Goal: Use online tool/utility: Utilize a website feature to perform a specific function

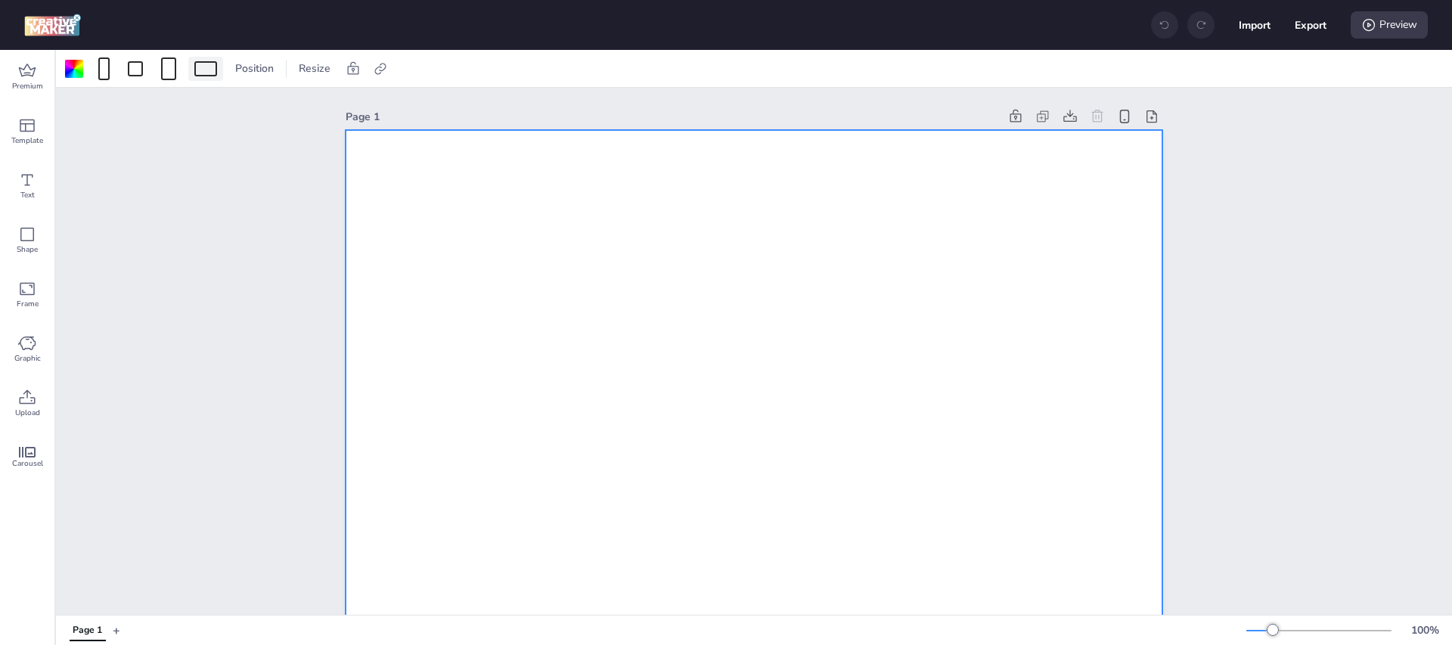
click at [209, 70] on div at bounding box center [205, 68] width 23 height 15
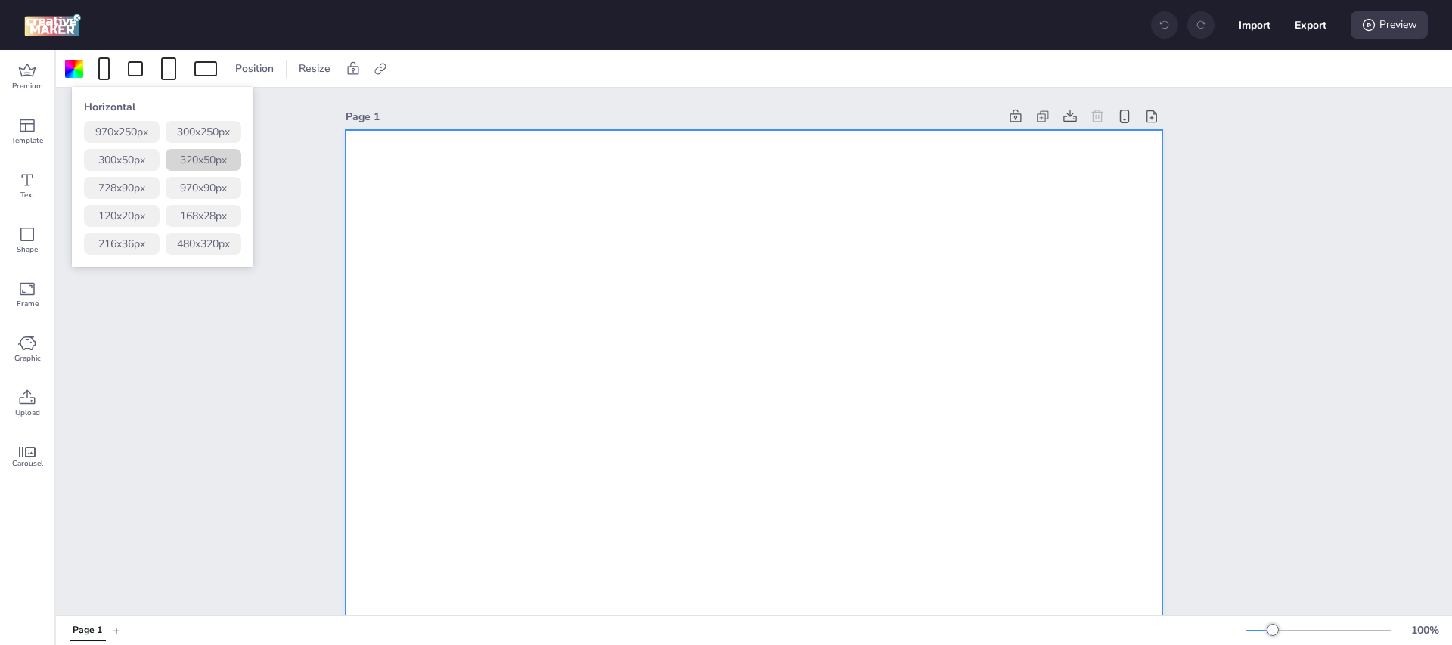
click at [206, 157] on button "320 x 50 px" at bounding box center [204, 160] width 76 height 22
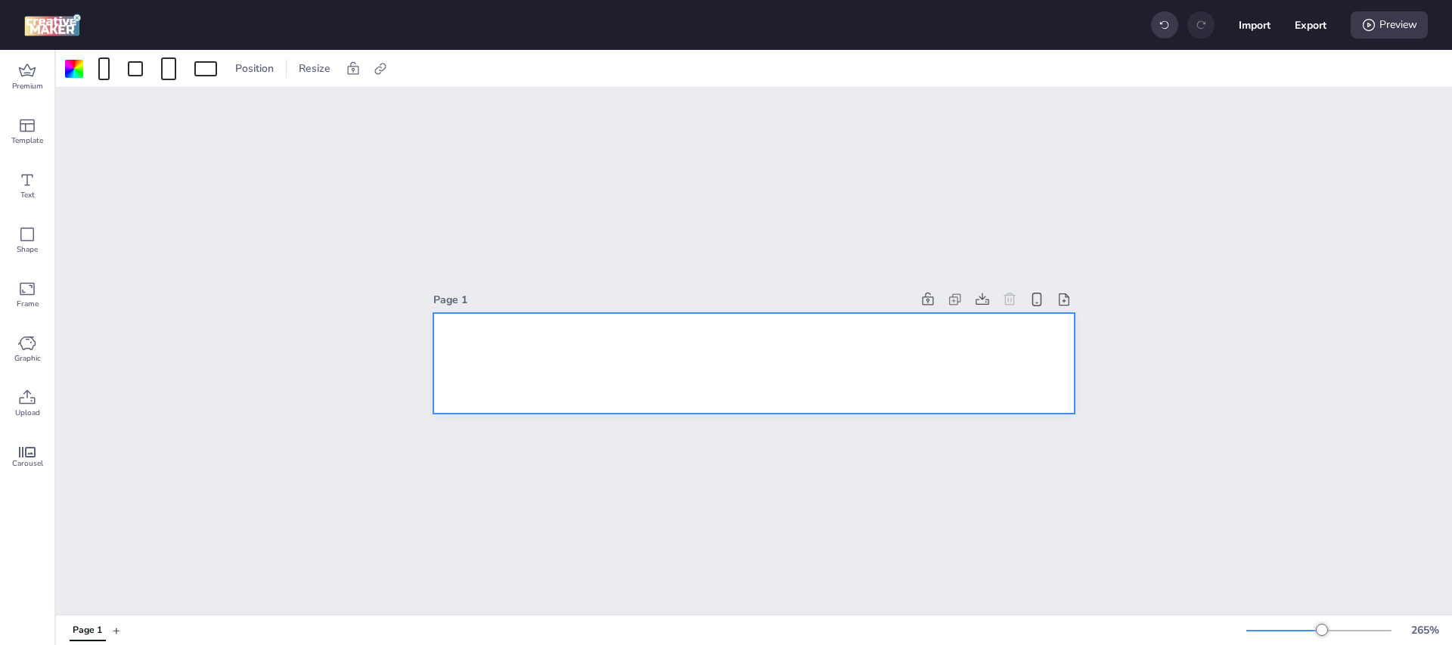
click at [706, 330] on div at bounding box center [753, 363] width 641 height 101
click at [29, 417] on span "Upload" at bounding box center [27, 413] width 25 height 12
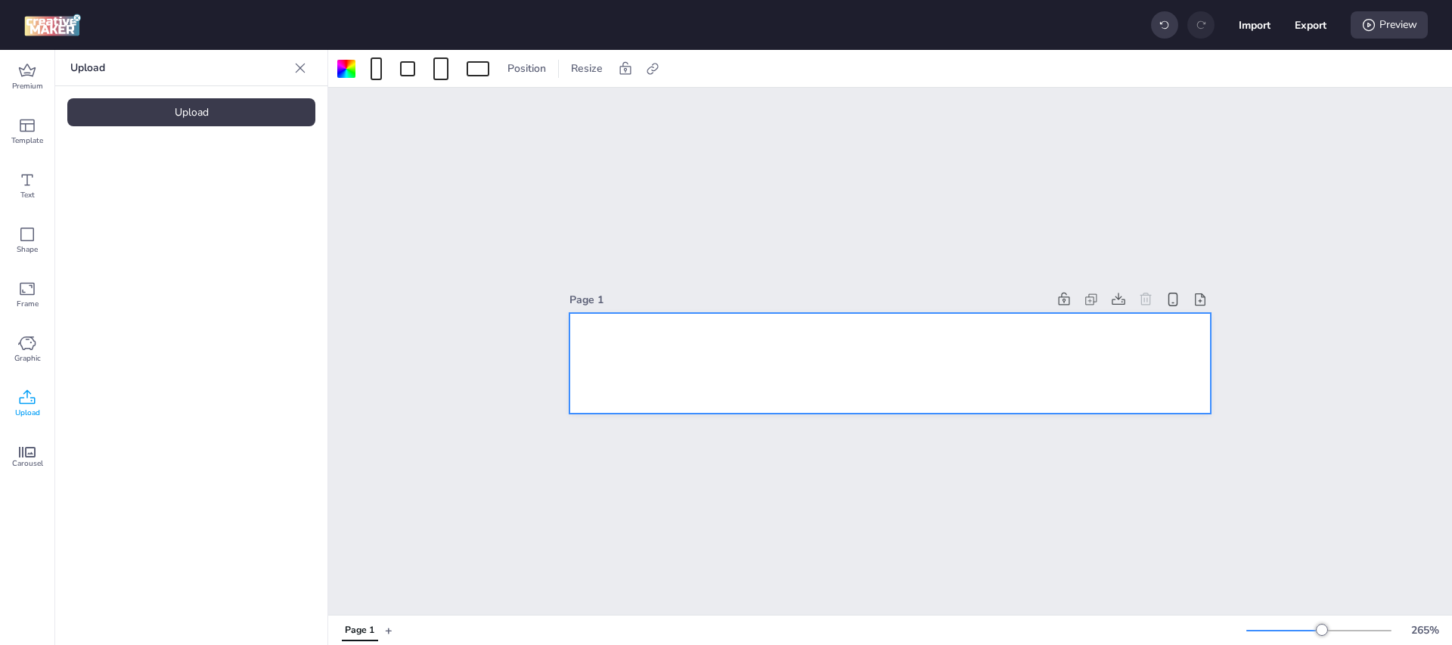
click at [210, 84] on p "Upload" at bounding box center [179, 68] width 218 height 36
click at [208, 110] on div "Upload" at bounding box center [191, 112] width 248 height 28
click at [113, 191] on div at bounding box center [127, 210] width 121 height 121
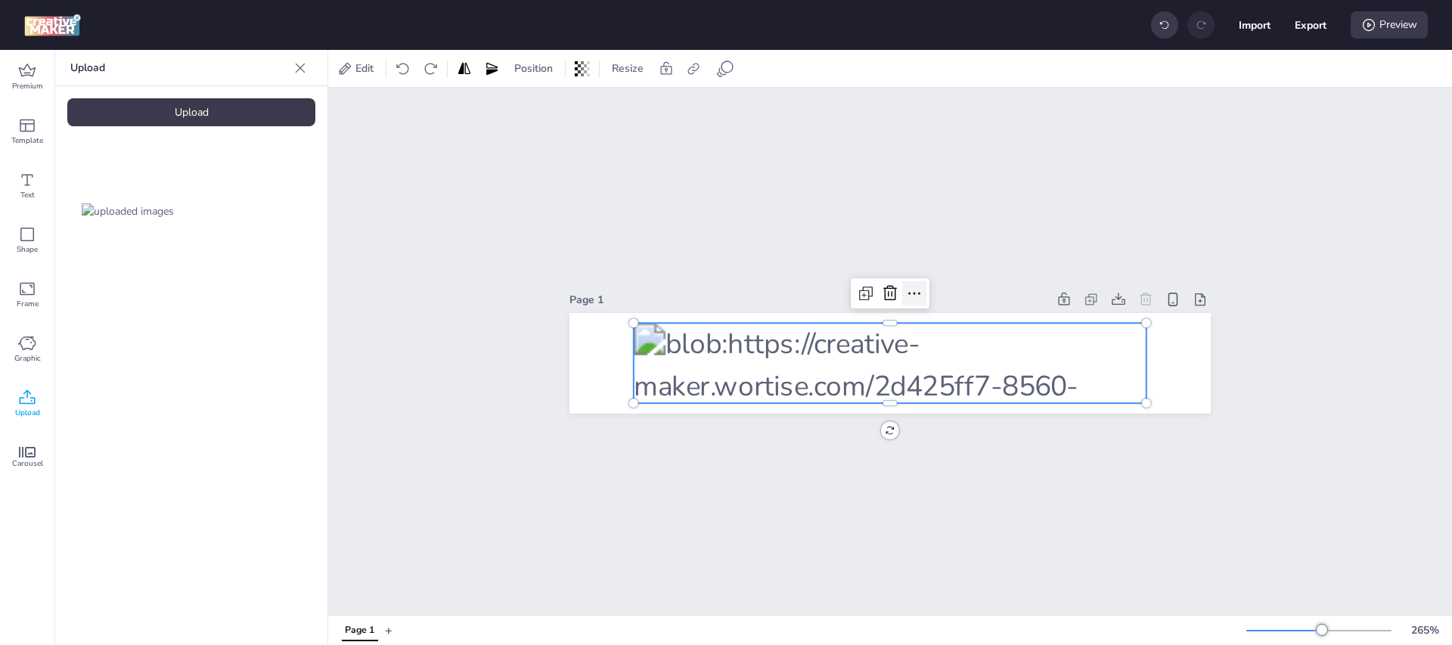
click at [911, 292] on icon at bounding box center [914, 293] width 18 height 18
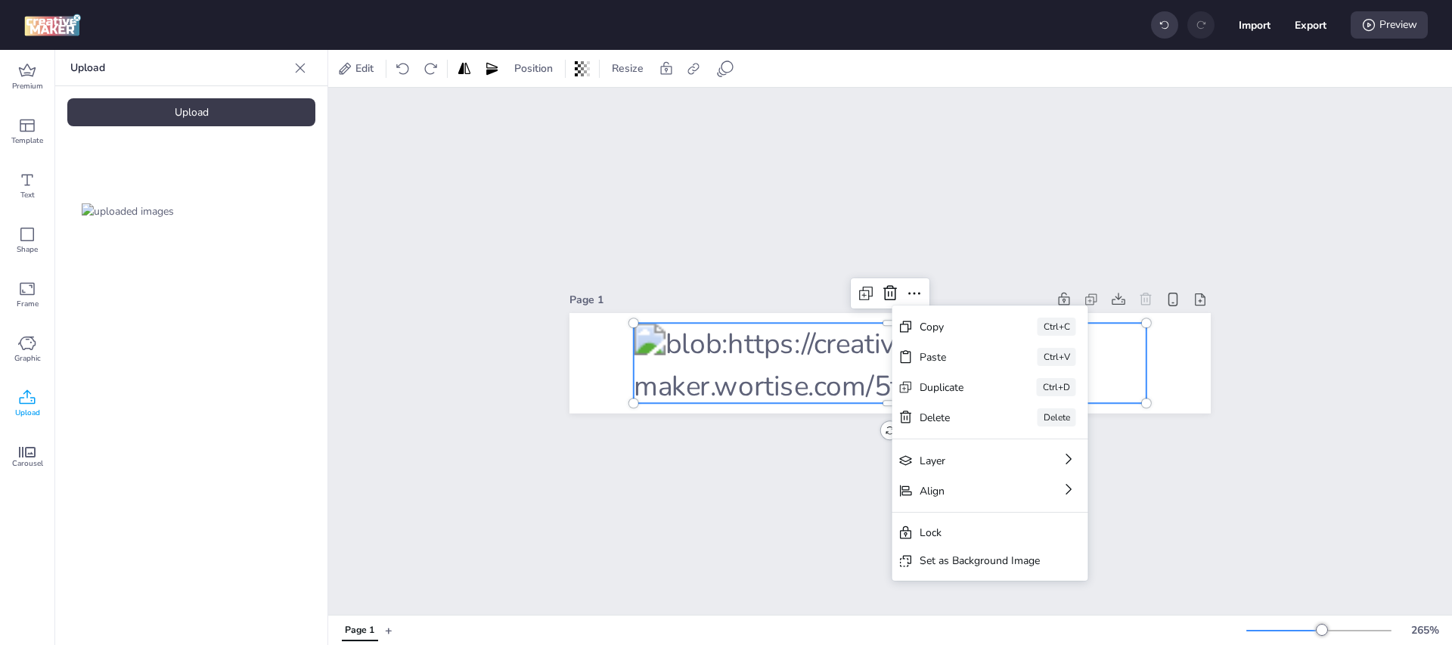
click at [989, 572] on div "Set as Background Image" at bounding box center [990, 561] width 196 height 28
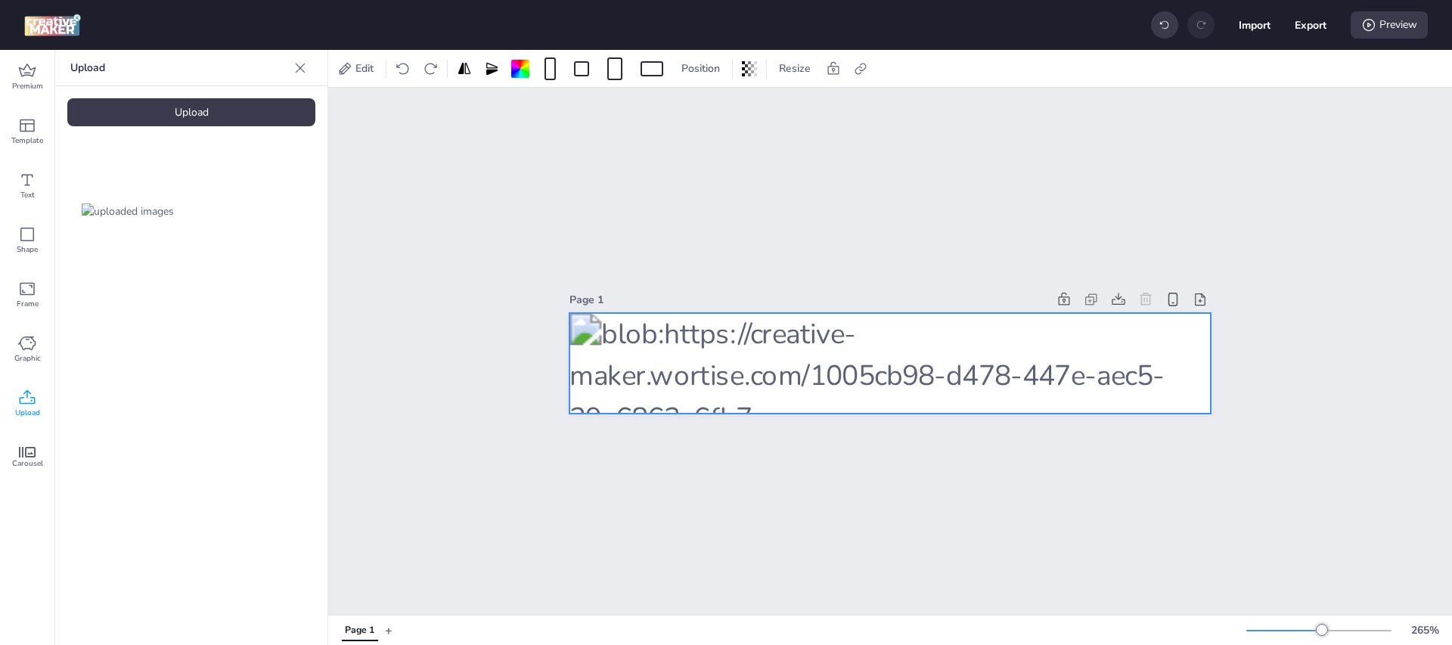
click at [858, 337] on div at bounding box center [889, 363] width 641 height 101
click at [868, 69] on div at bounding box center [860, 69] width 21 height 24
click at [751, 111] on span "Activate hyperlink" at bounding box center [763, 107] width 84 height 16
click at [711, 111] on input "Activate hyperlink" at bounding box center [706, 113] width 10 height 10
checkbox input "true"
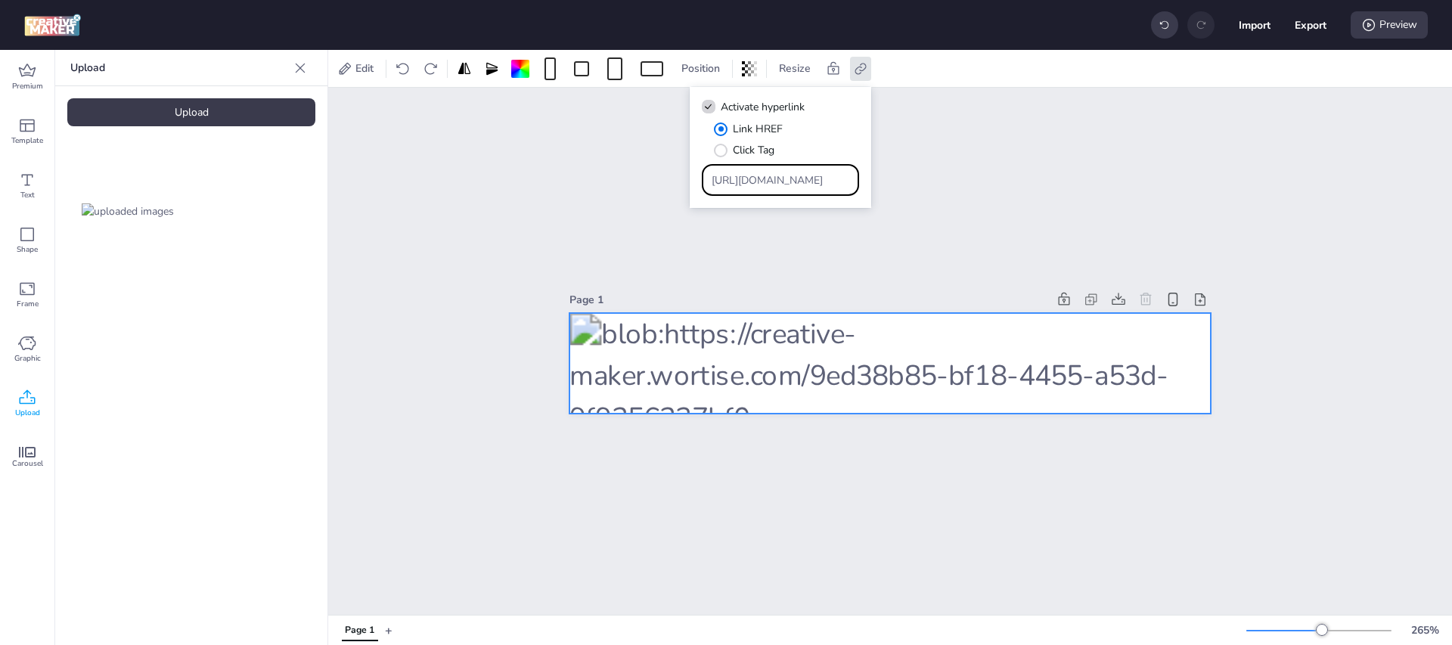
drag, startPoint x: 815, startPoint y: 180, endPoint x: 576, endPoint y: 178, distance: 239.0
click at [539, 175] on body "Import Export Preview Premium Template Text Shape Frame Graphic Upload Carousel…" at bounding box center [726, 322] width 1452 height 645
paste input "[URL][DOMAIN_NAME]"
drag, startPoint x: 713, startPoint y: 184, endPoint x: 494, endPoint y: 182, distance: 219.3
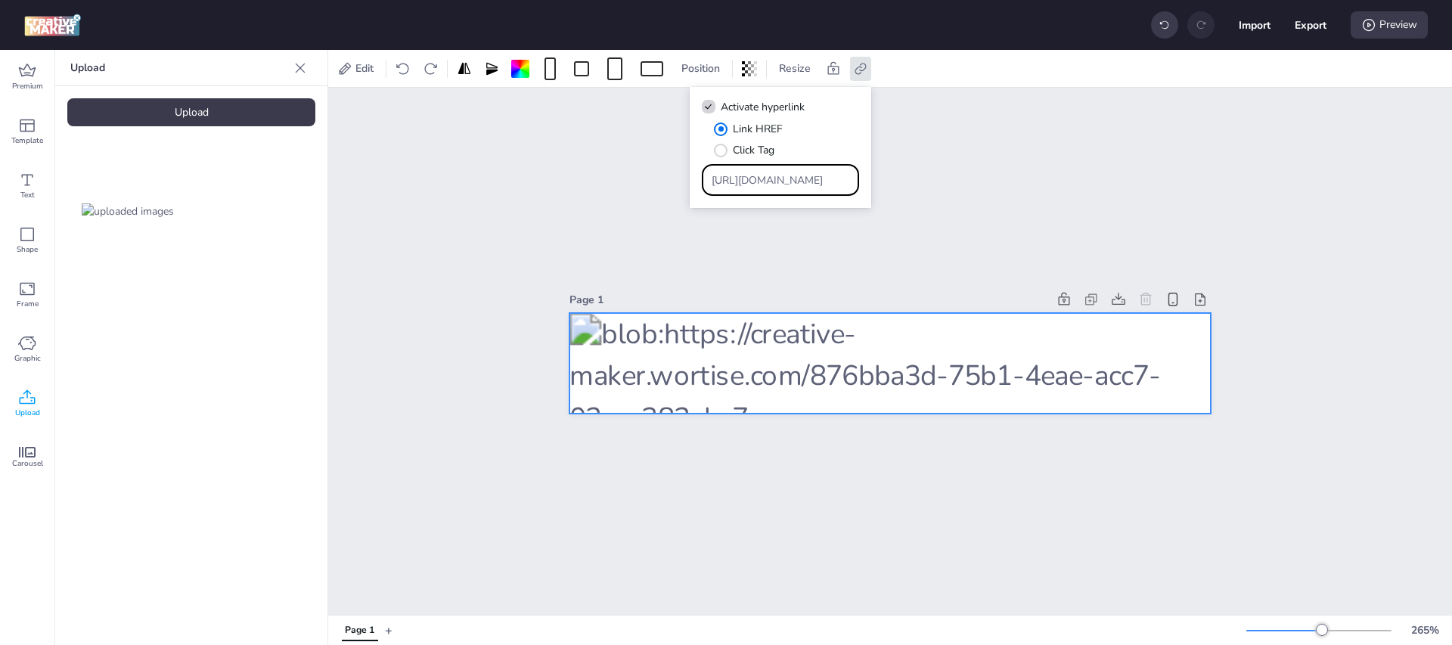
click at [494, 182] on body "Import Export Preview Premium Template Text Shape Frame Graphic Upload Carousel…" at bounding box center [726, 322] width 1452 height 645
drag, startPoint x: 828, startPoint y: 180, endPoint x: 470, endPoint y: 182, distance: 357.7
click at [470, 182] on body "Import Export Preview Premium Template Text Shape Frame Graphic Upload Carousel…" at bounding box center [726, 322] width 1452 height 645
type input "[URL][DOMAIN_NAME]"
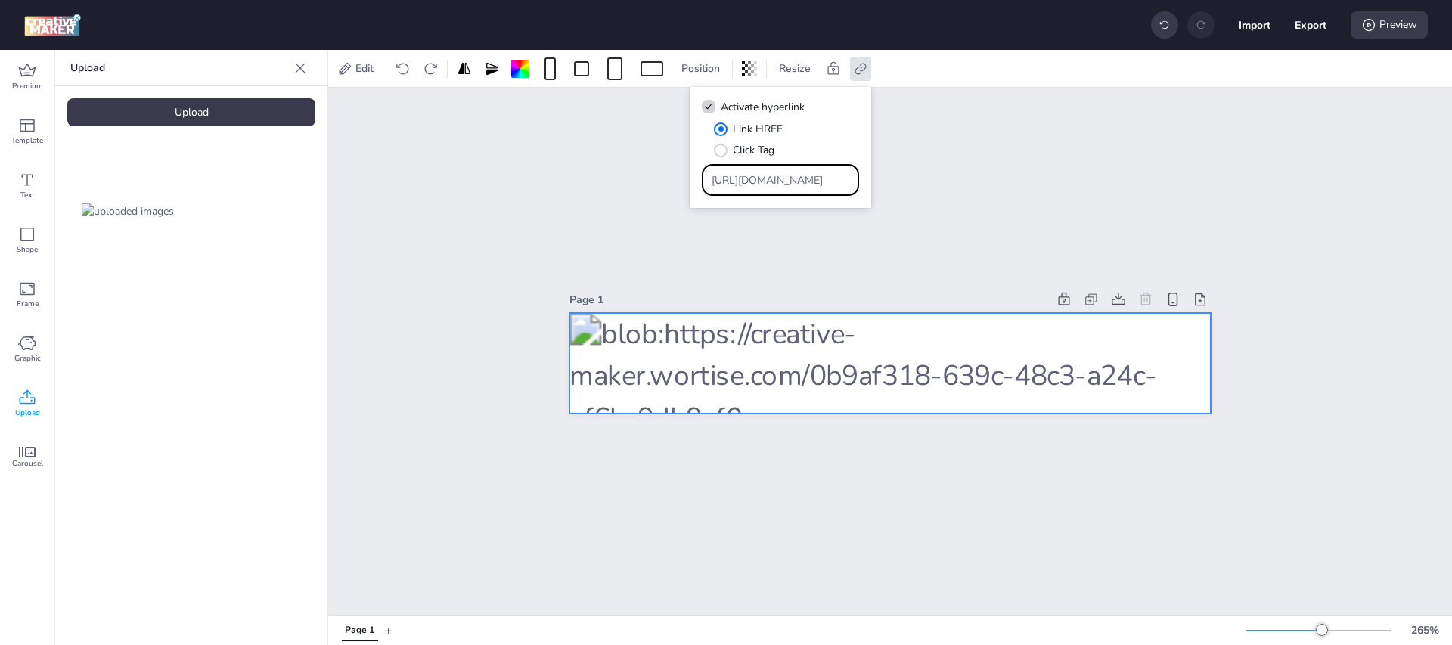
click at [978, 193] on div "Page 1" at bounding box center [890, 351] width 1124 height 527
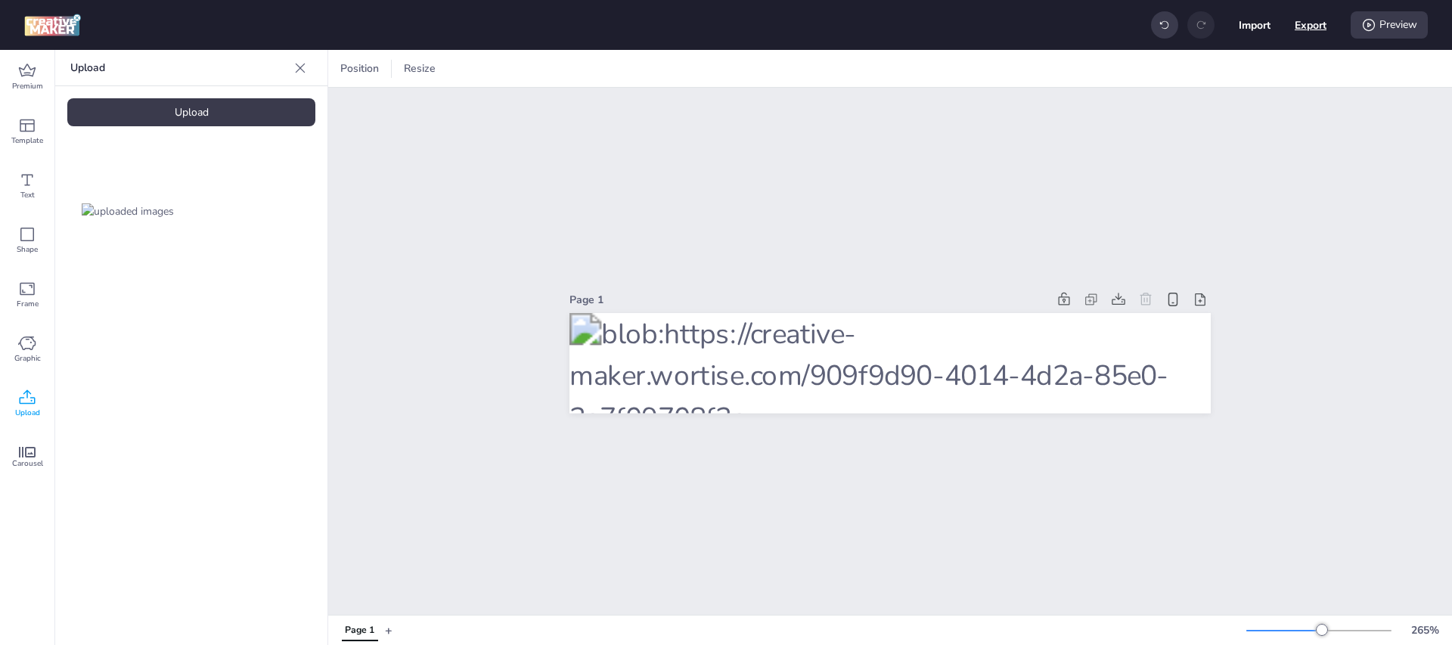
click at [1319, 22] on button "Export" at bounding box center [1311, 25] width 32 height 32
select select "html"
click at [1226, 129] on button "Download" at bounding box center [1243, 122] width 142 height 30
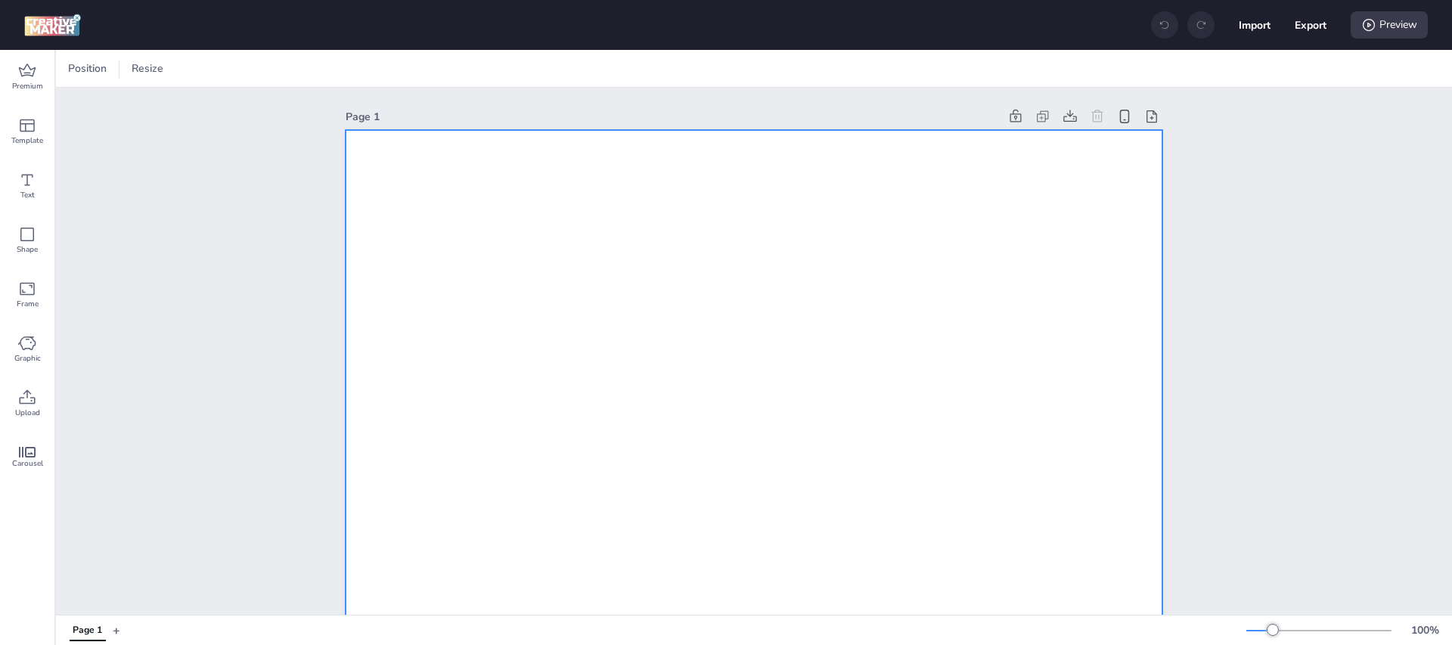
click at [201, 67] on div at bounding box center [205, 68] width 23 height 15
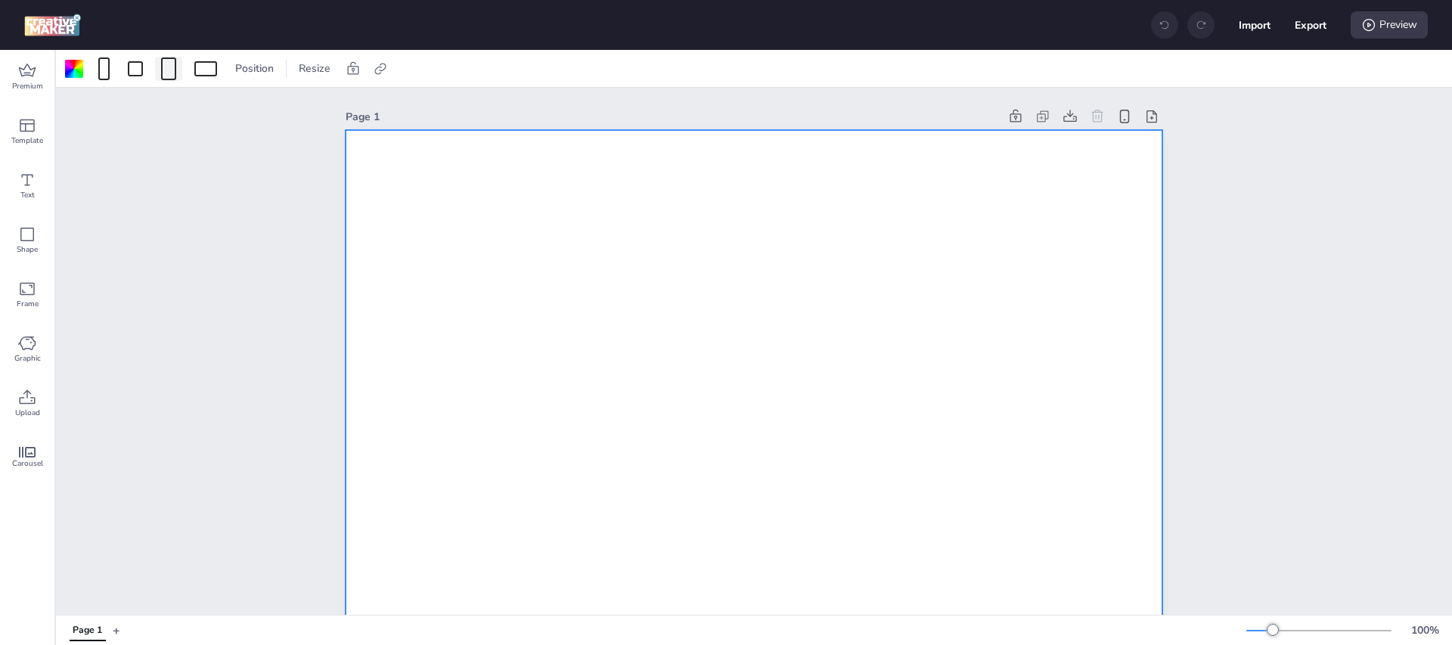
click at [171, 59] on div at bounding box center [168, 68] width 15 height 23
click at [159, 162] on button "320 x 480 px" at bounding box center [163, 160] width 76 height 22
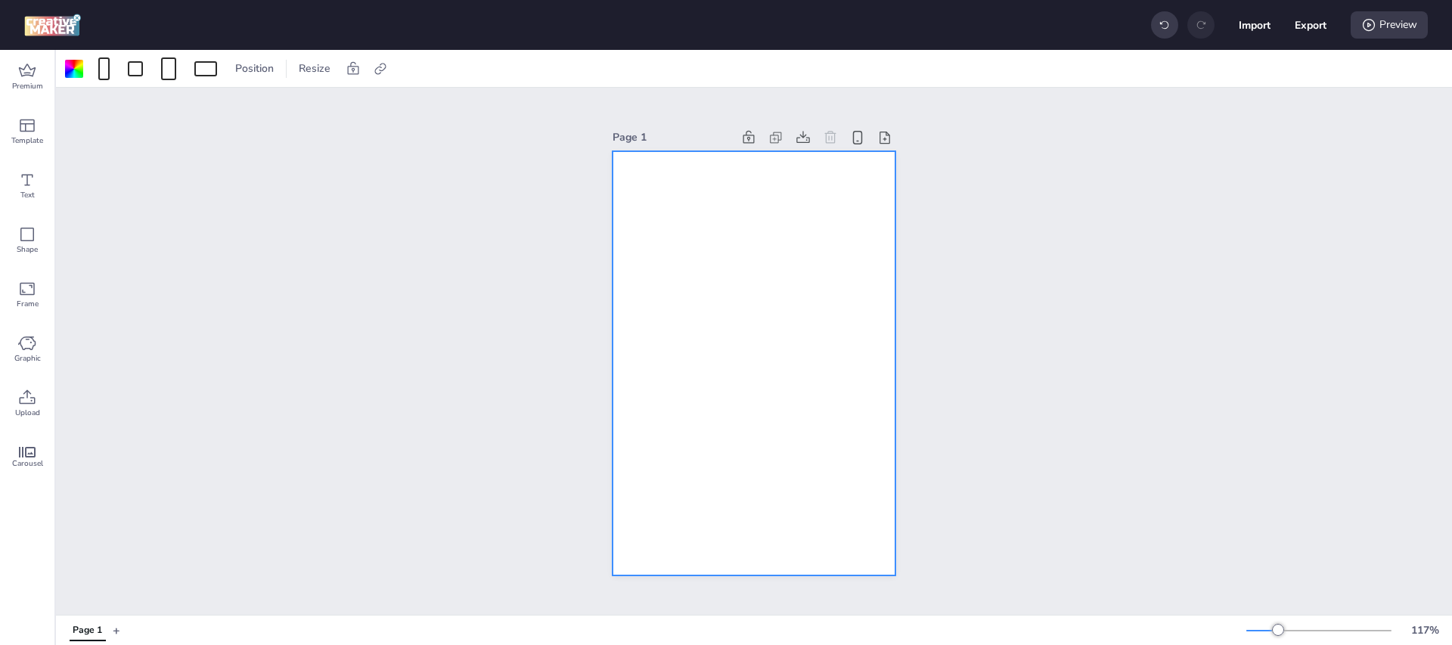
click at [689, 238] on div at bounding box center [754, 363] width 283 height 425
click at [32, 396] on icon at bounding box center [27, 398] width 18 height 18
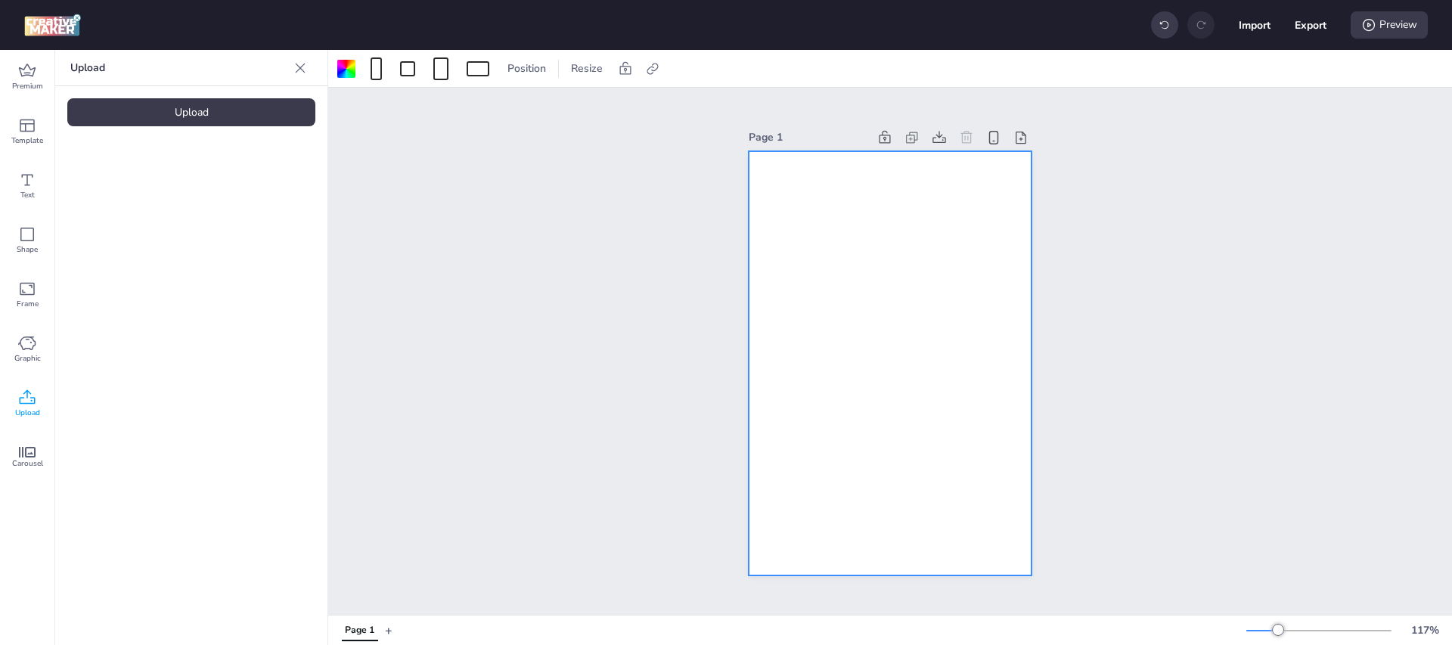
click at [250, 116] on div "Upload" at bounding box center [191, 112] width 248 height 28
click at [140, 203] on img at bounding box center [128, 211] width 92 height 16
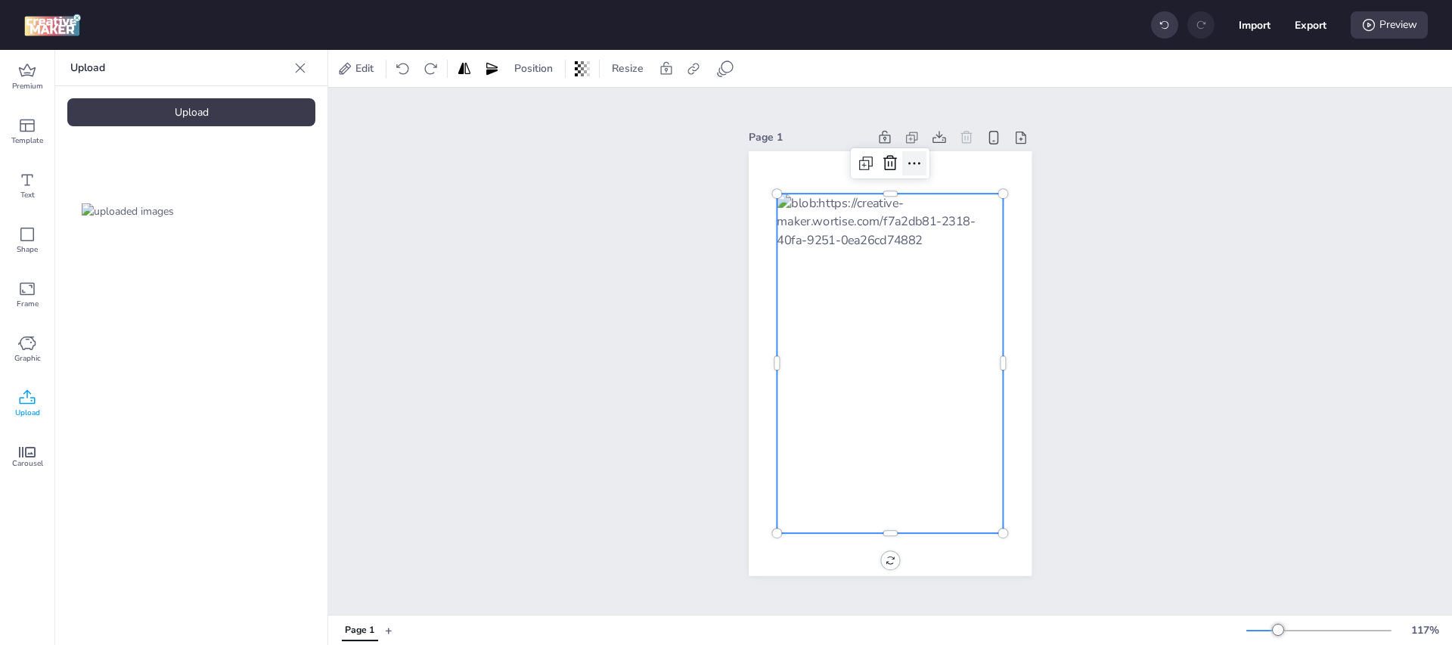
click at [913, 163] on icon at bounding box center [914, 163] width 18 height 18
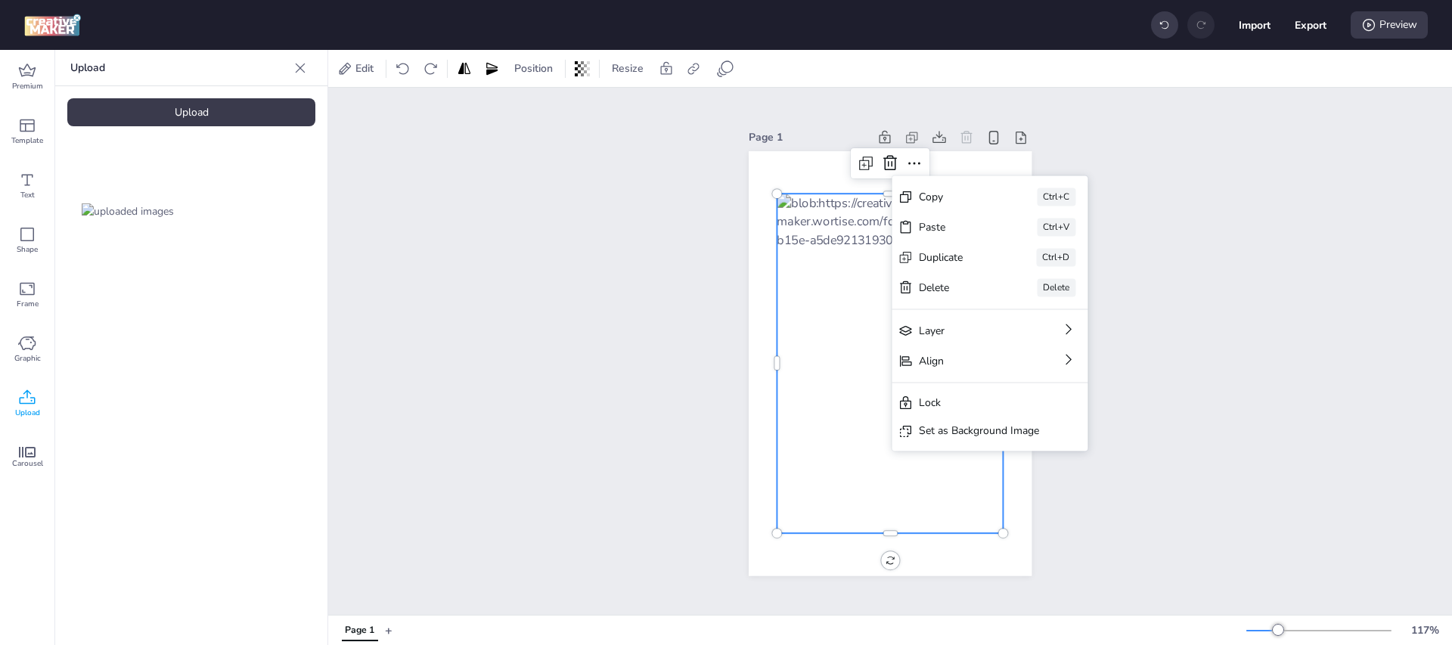
drag, startPoint x: 960, startPoint y: 438, endPoint x: 949, endPoint y: 429, distance: 14.5
click at [960, 438] on div "Set as Background Image" at bounding box center [979, 431] width 120 height 16
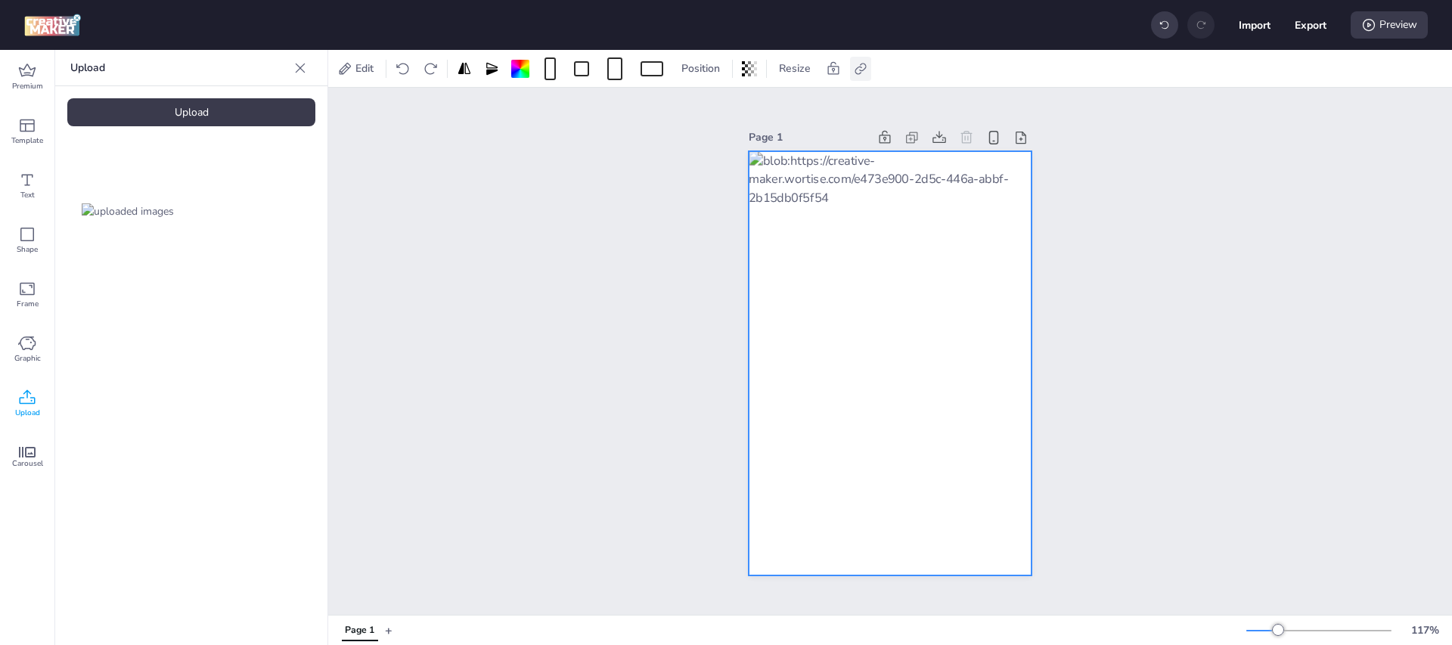
click at [864, 67] on icon at bounding box center [860, 68] width 15 height 15
click at [756, 104] on span "Activate hyperlink" at bounding box center [763, 107] width 84 height 16
click at [711, 108] on input "Activate hyperlink" at bounding box center [706, 113] width 10 height 10
checkbox input "true"
drag, startPoint x: 718, startPoint y: 175, endPoint x: 532, endPoint y: 171, distance: 186.9
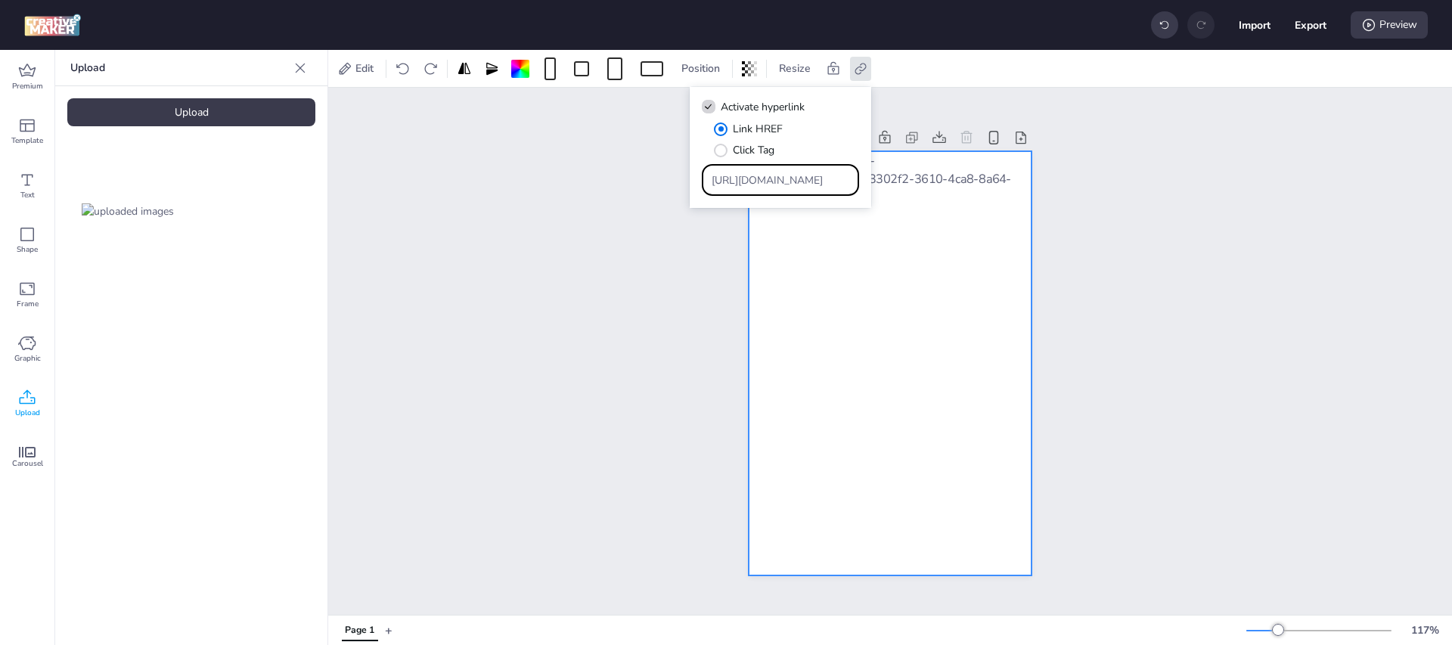
click at [532, 171] on body "Import Export Preview Premium Template Text Shape Frame Graphic Upload Carousel…" at bounding box center [726, 322] width 1452 height 645
paste input "[URL][DOMAIN_NAME]"
drag, startPoint x: 737, startPoint y: 179, endPoint x: 537, endPoint y: 182, distance: 200.4
click at [540, 182] on body "Import Export Preview Premium Template Text Shape Frame Graphic Upload Carousel…" at bounding box center [726, 322] width 1452 height 645
type input "[URL][DOMAIN_NAME]"
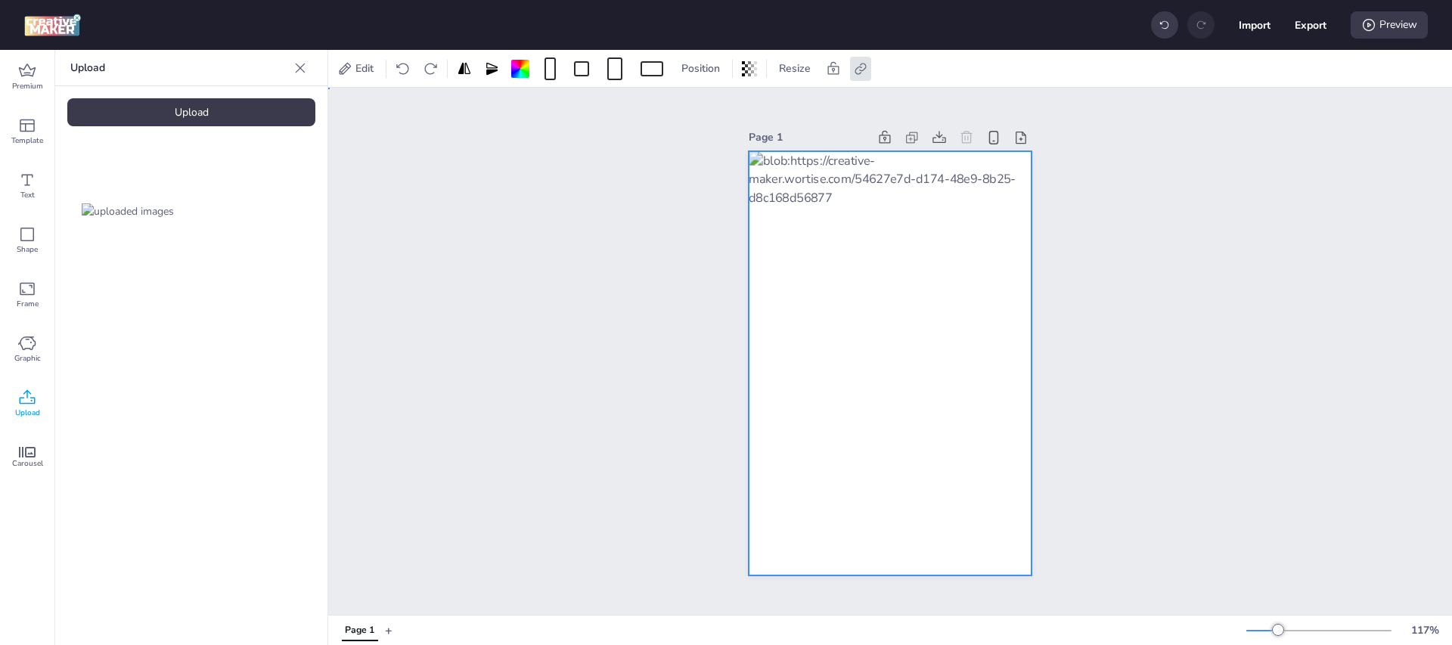
click at [1076, 238] on div "Page 1" at bounding box center [890, 351] width 1124 height 527
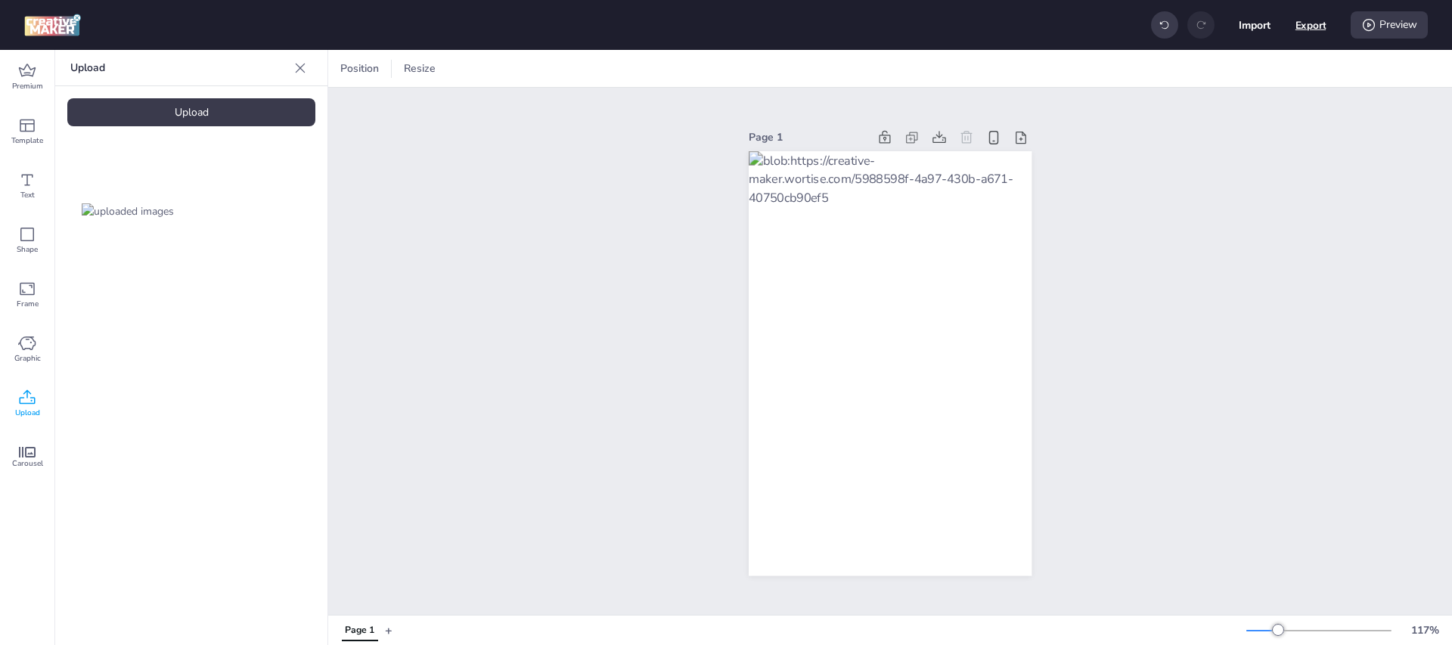
click at [1320, 28] on button "Export" at bounding box center [1310, 25] width 31 height 31
select select "html"
click at [1255, 126] on button "Download" at bounding box center [1243, 121] width 138 height 29
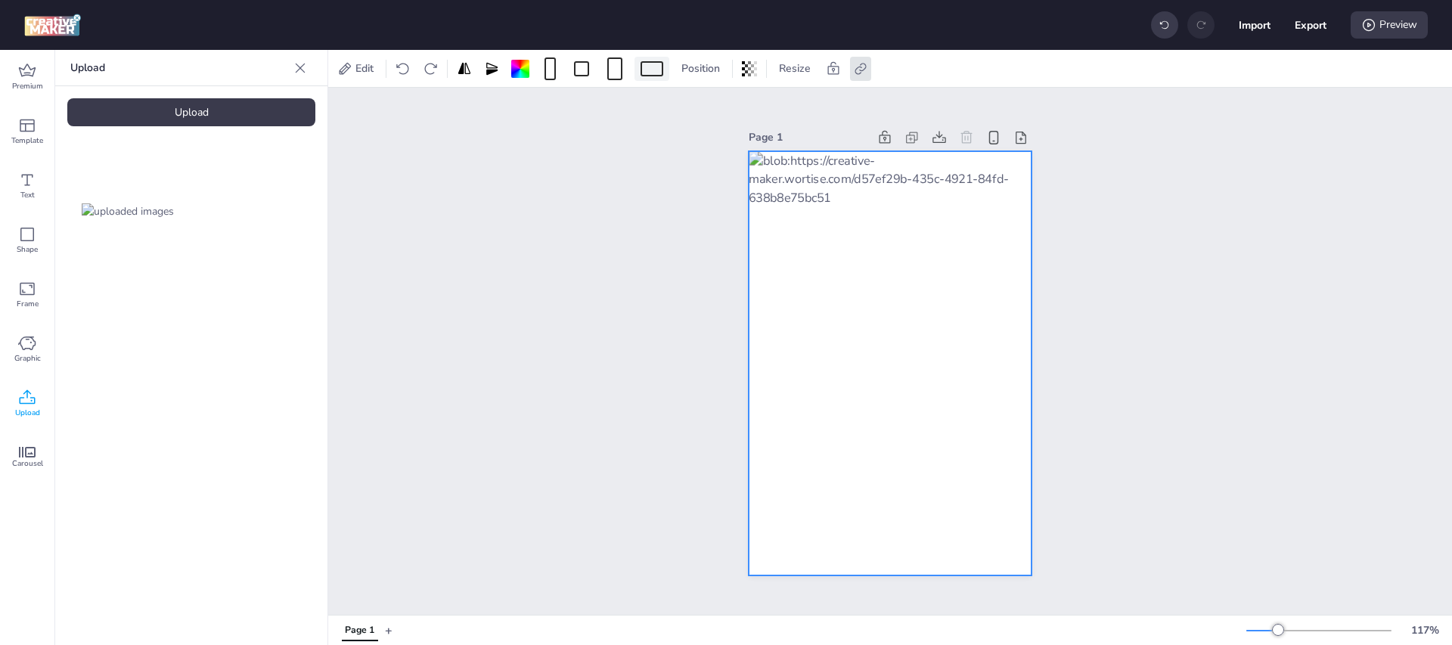
click at [645, 68] on div at bounding box center [652, 68] width 23 height 15
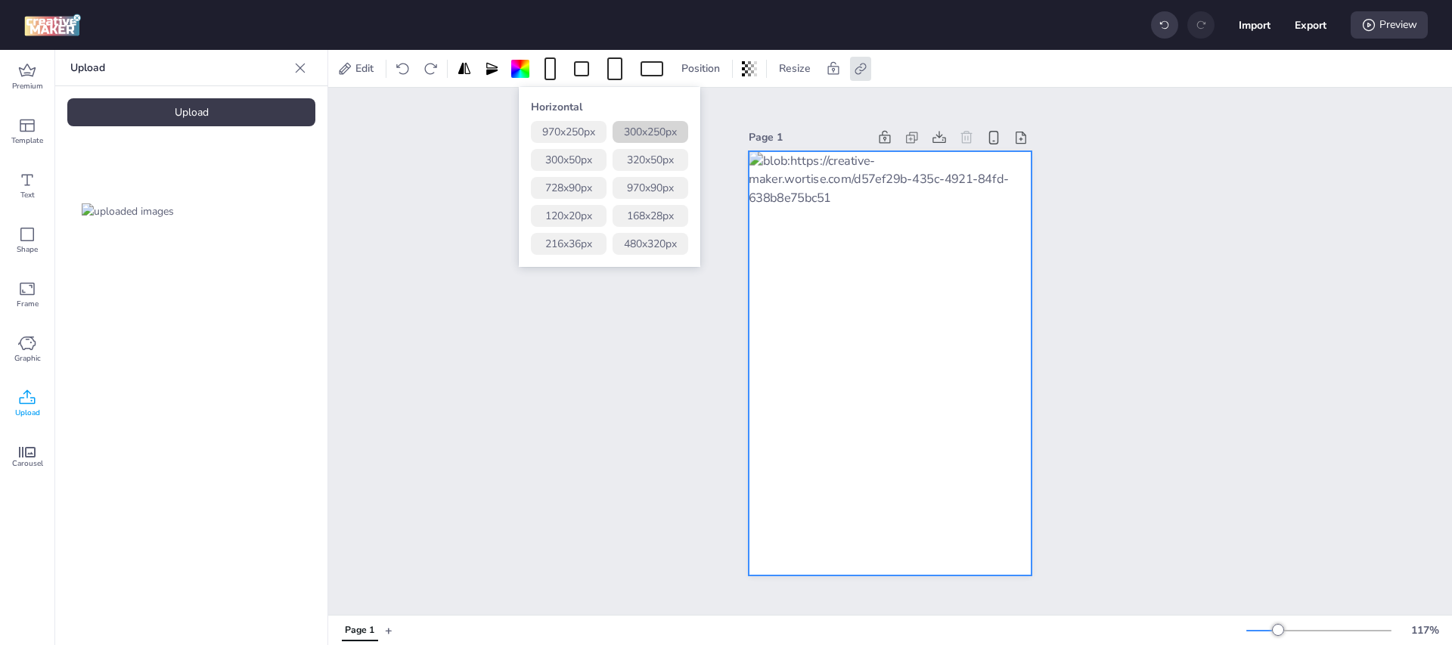
click at [653, 126] on button "300 x 250 px" at bounding box center [651, 132] width 76 height 22
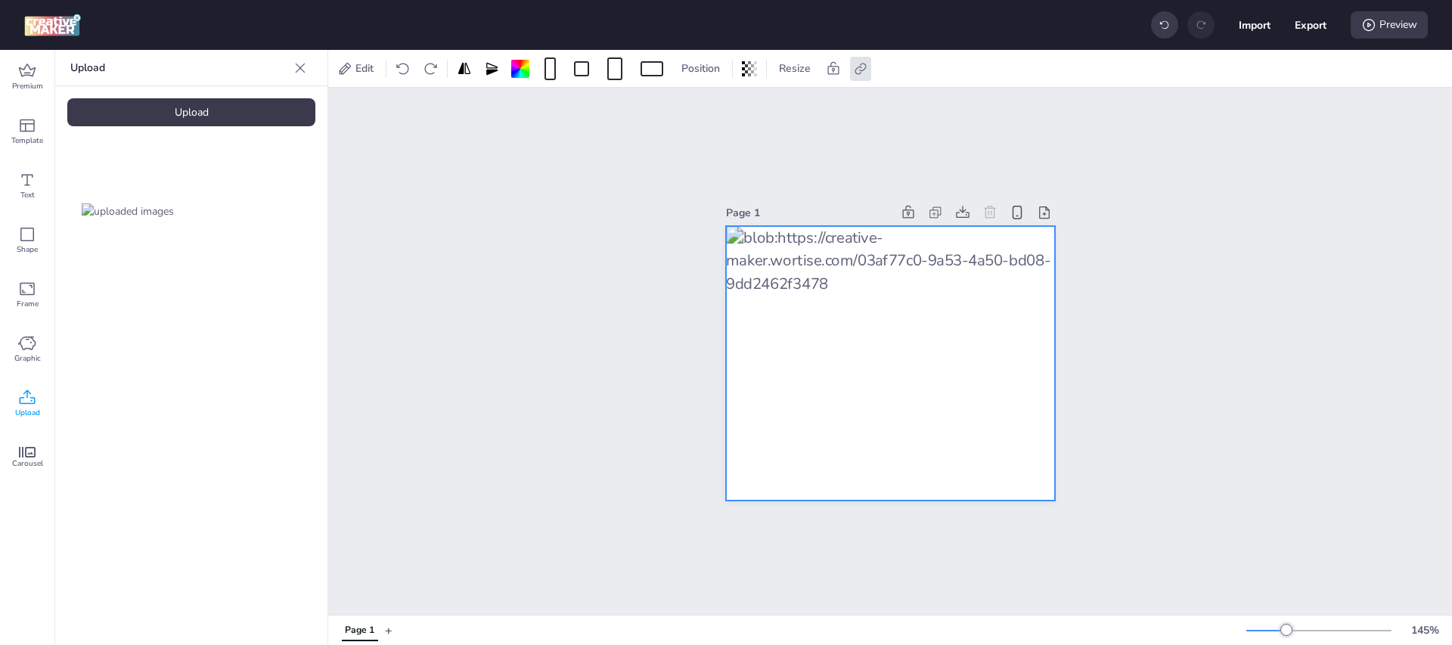
click at [229, 113] on div "Upload" at bounding box center [191, 112] width 248 height 28
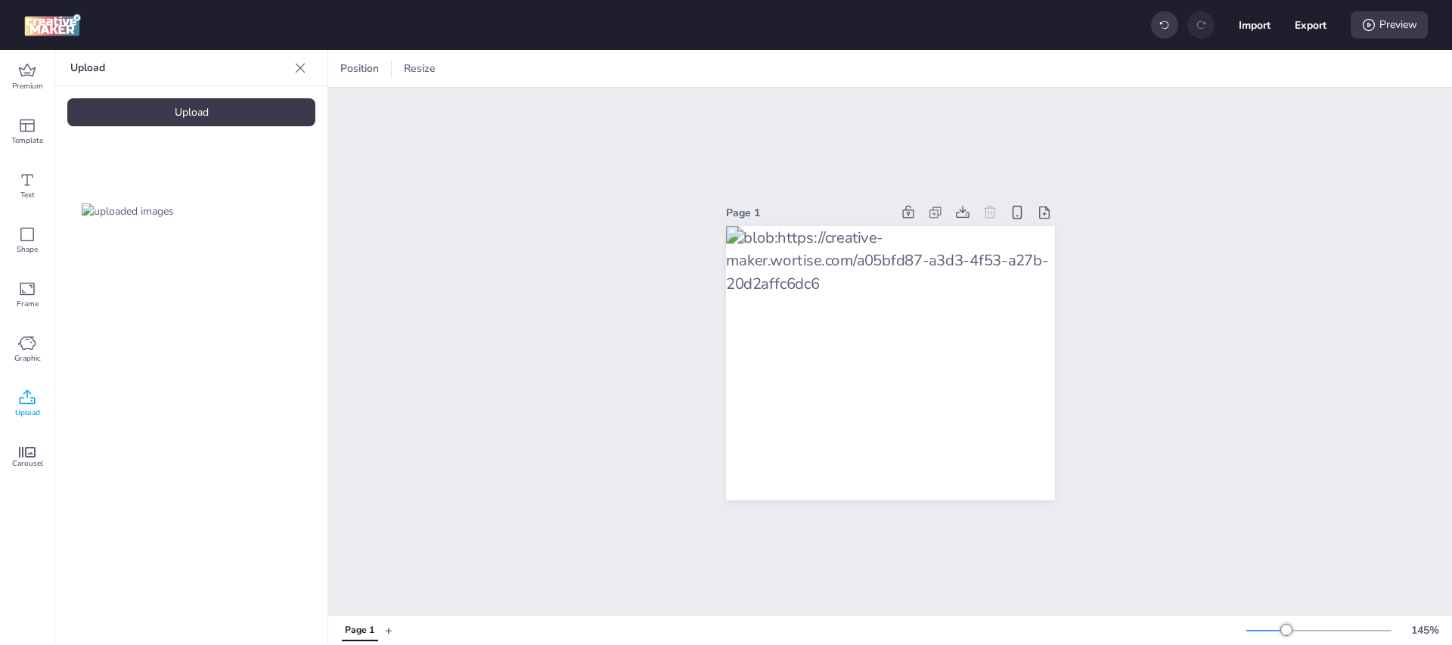
click at [1326, 24] on div "Import Export Preview" at bounding box center [1289, 25] width 277 height 32
click at [1310, 33] on button "Export" at bounding box center [1311, 25] width 32 height 32
select select "html"
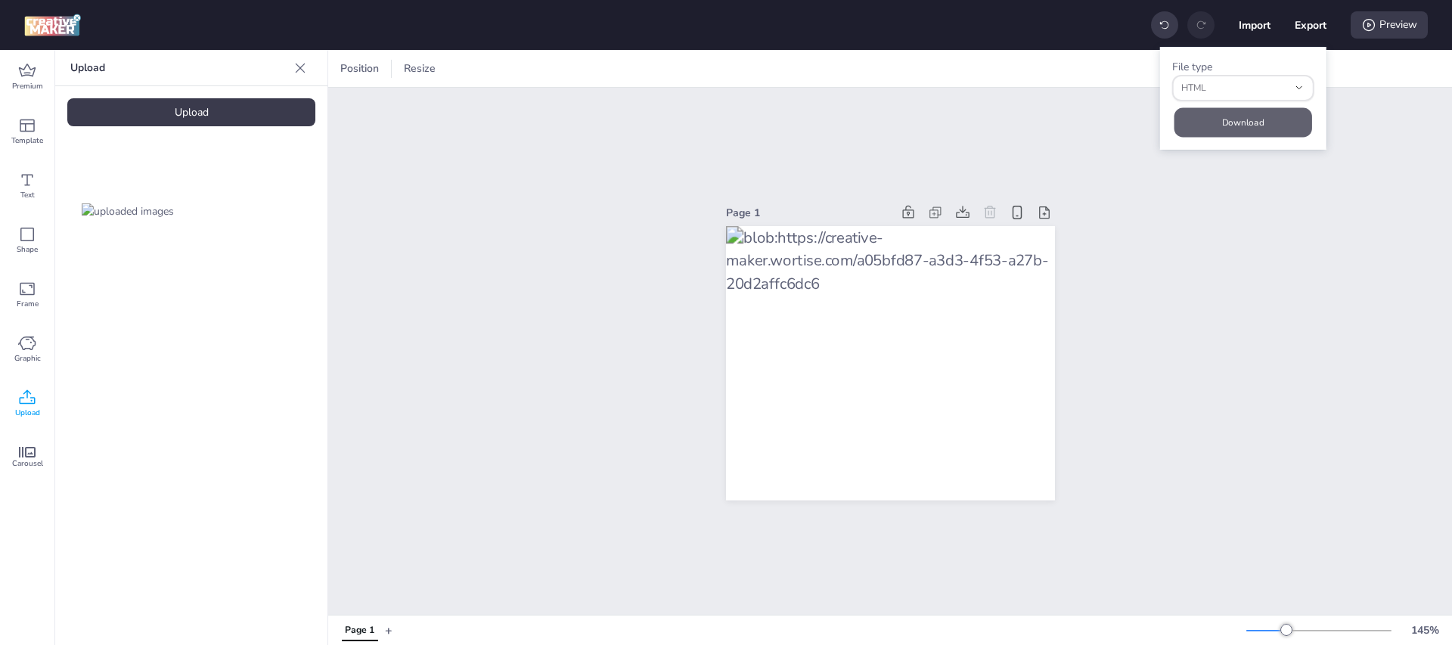
click at [1274, 126] on button "Download" at bounding box center [1243, 121] width 138 height 29
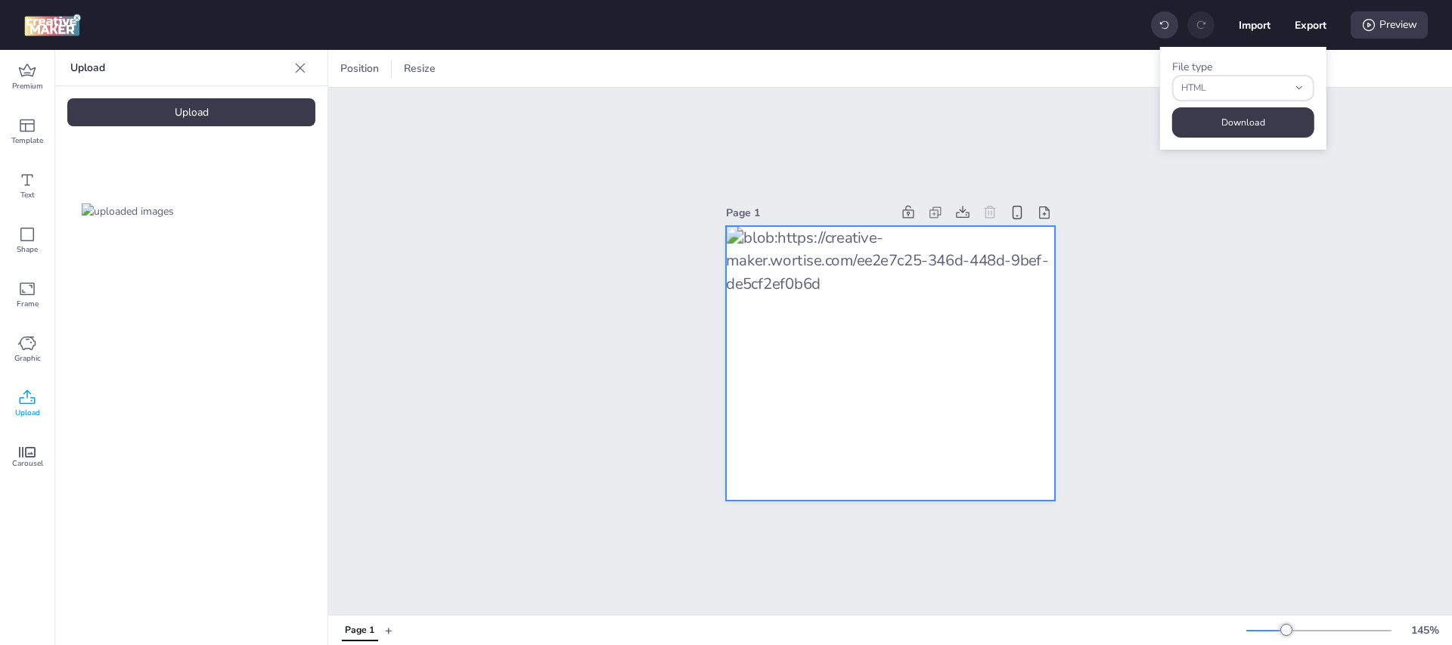
click at [902, 272] on div at bounding box center [890, 363] width 329 height 275
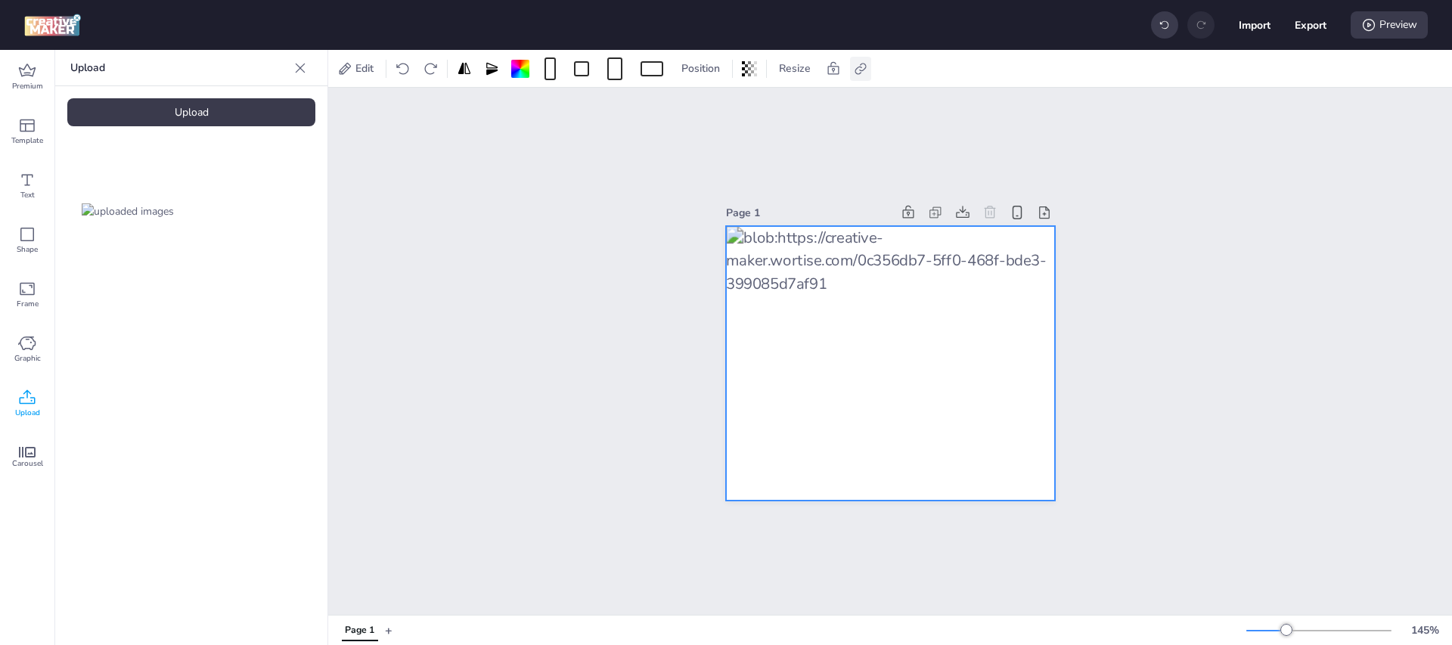
click at [861, 64] on icon at bounding box center [860, 68] width 11 height 11
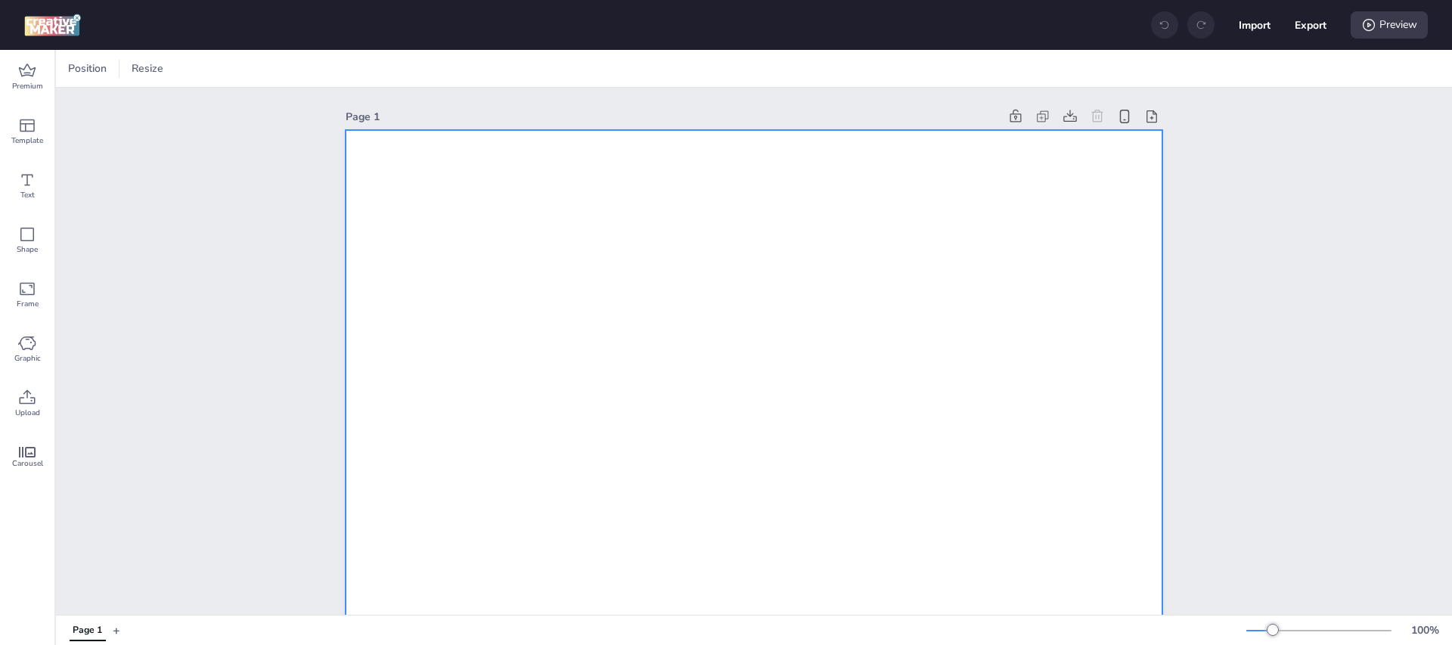
click at [194, 67] on span at bounding box center [205, 68] width 29 height 15
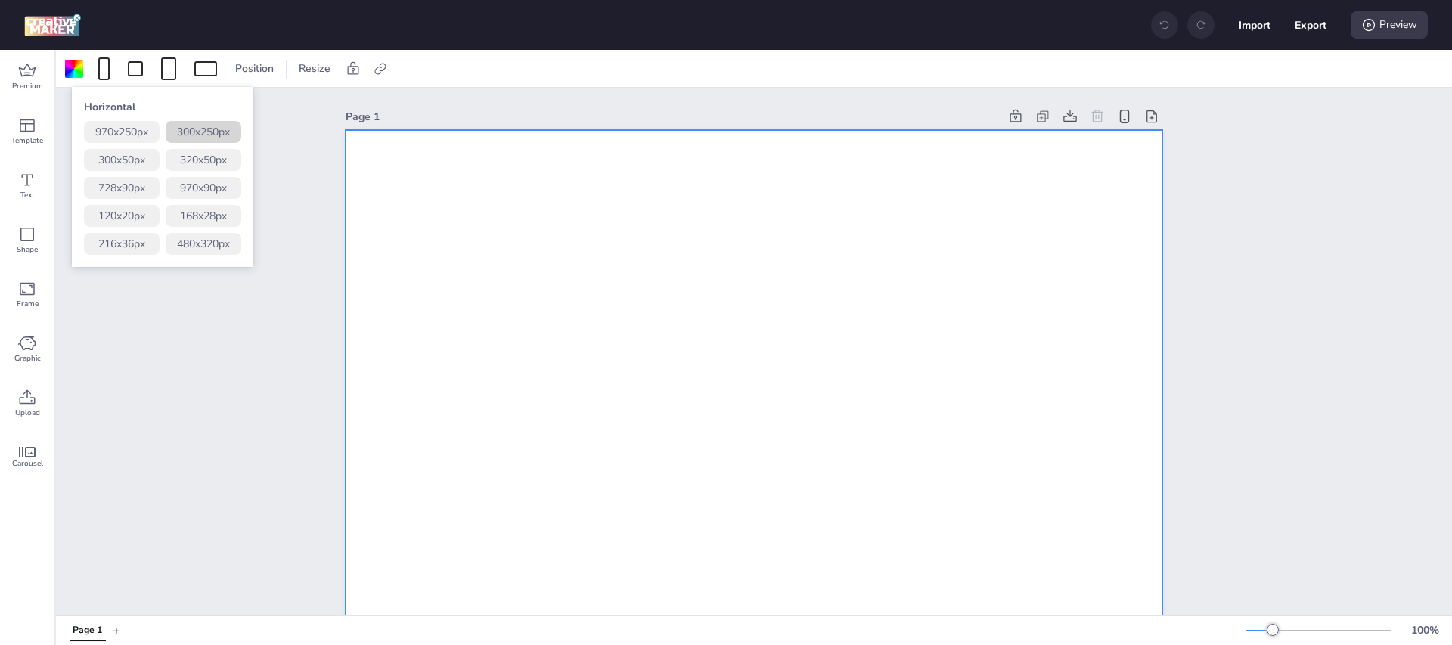
click at [215, 130] on button "300 x 250 px" at bounding box center [204, 132] width 76 height 22
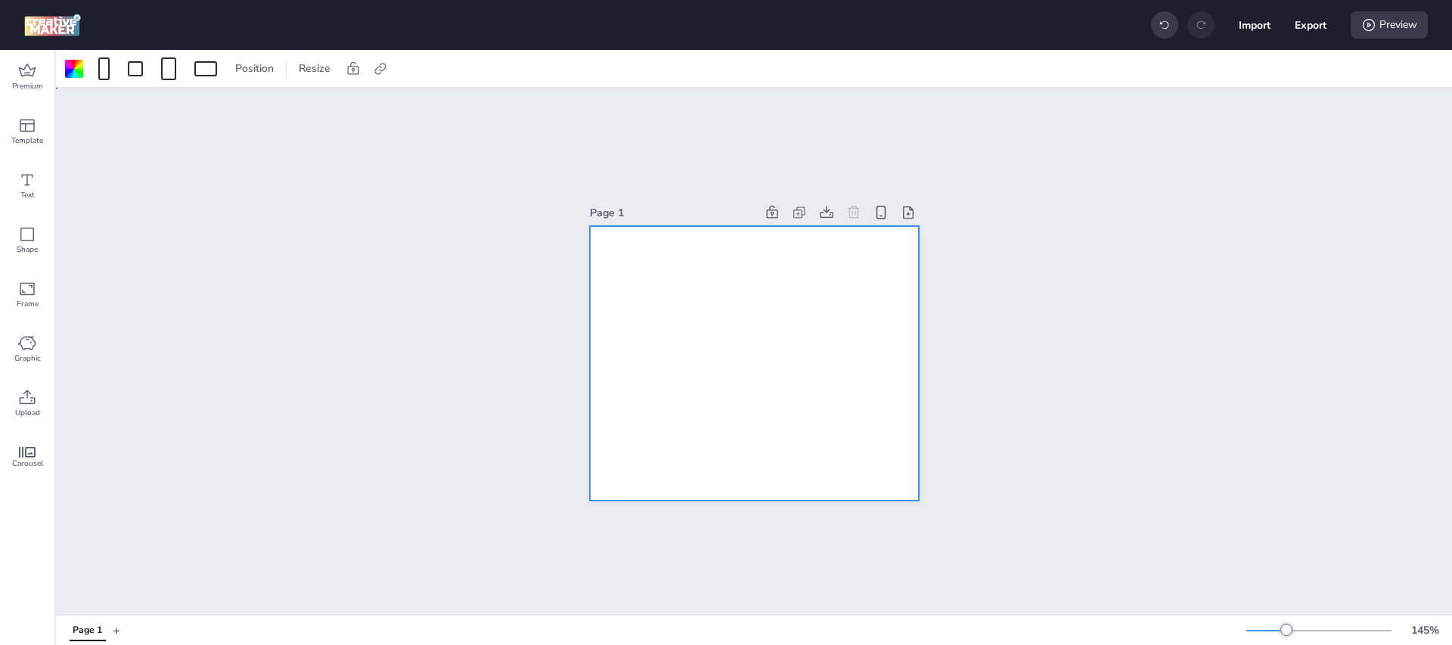
click at [638, 276] on div at bounding box center [754, 363] width 329 height 275
click at [21, 398] on icon at bounding box center [28, 396] width 16 height 14
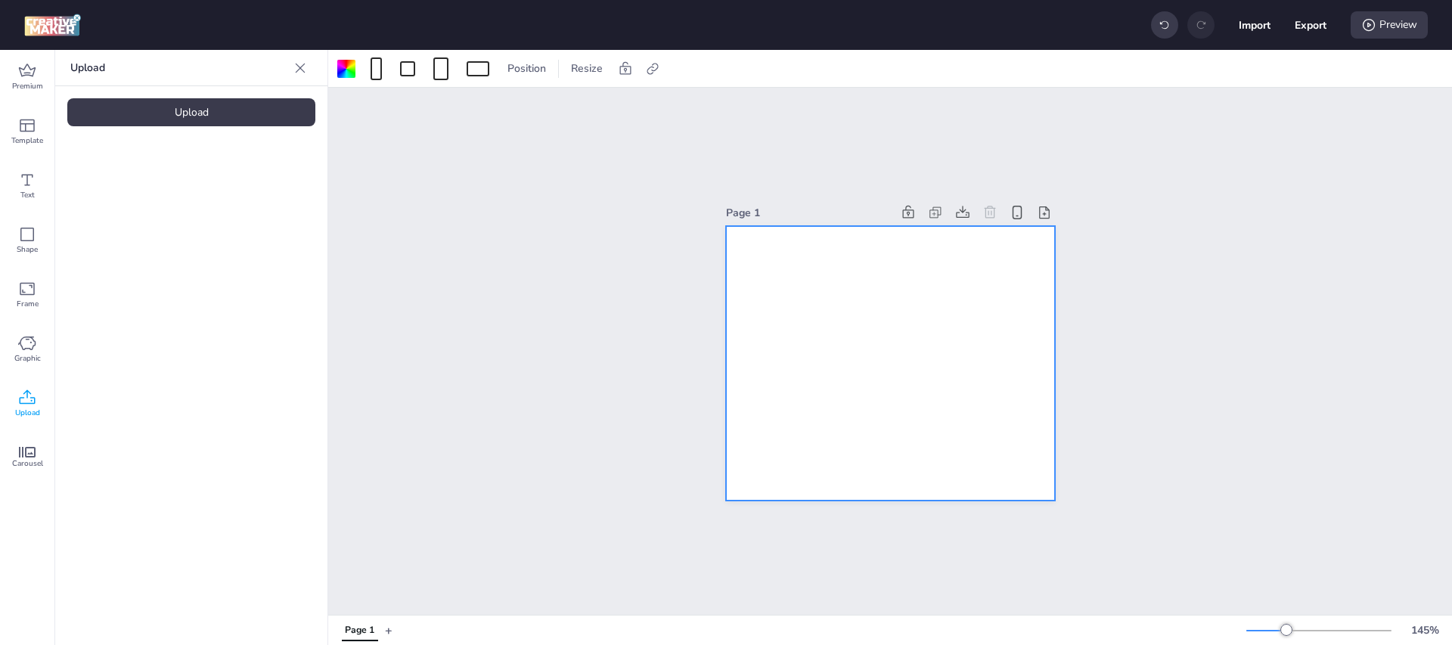
click at [234, 119] on div "Upload" at bounding box center [191, 112] width 248 height 28
click at [113, 217] on img at bounding box center [128, 211] width 92 height 16
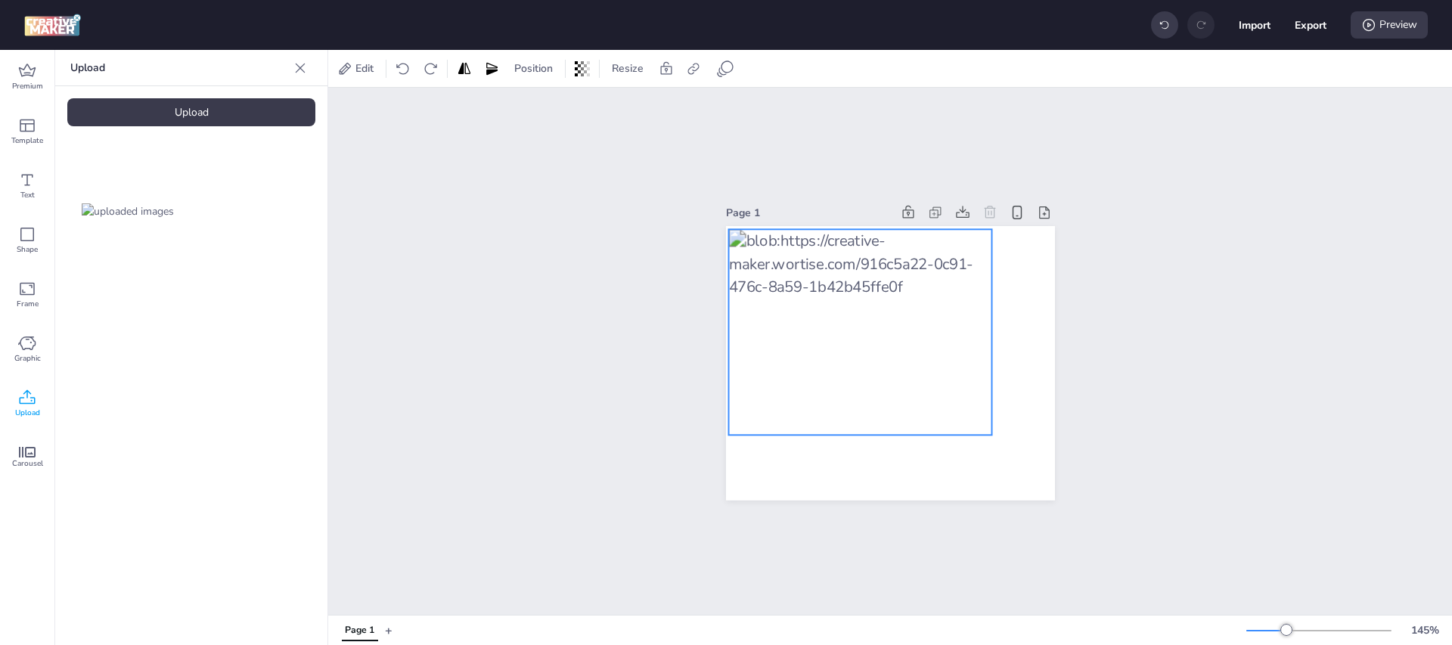
drag, startPoint x: 870, startPoint y: 345, endPoint x: 842, endPoint y: 315, distance: 41.7
click at [842, 315] on div at bounding box center [859, 333] width 263 height 206
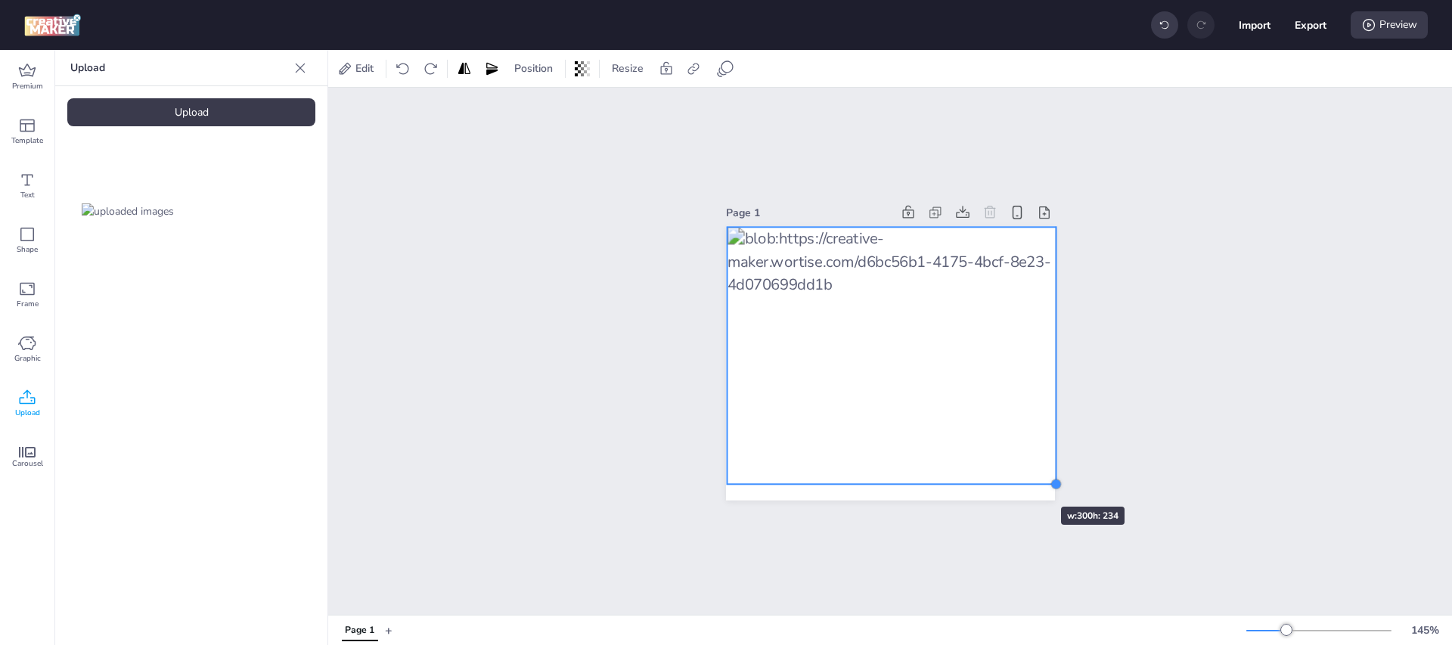
drag, startPoint x: 985, startPoint y: 428, endPoint x: 1016, endPoint y: 479, distance: 59.7
click at [1016, 479] on div at bounding box center [890, 363] width 329 height 275
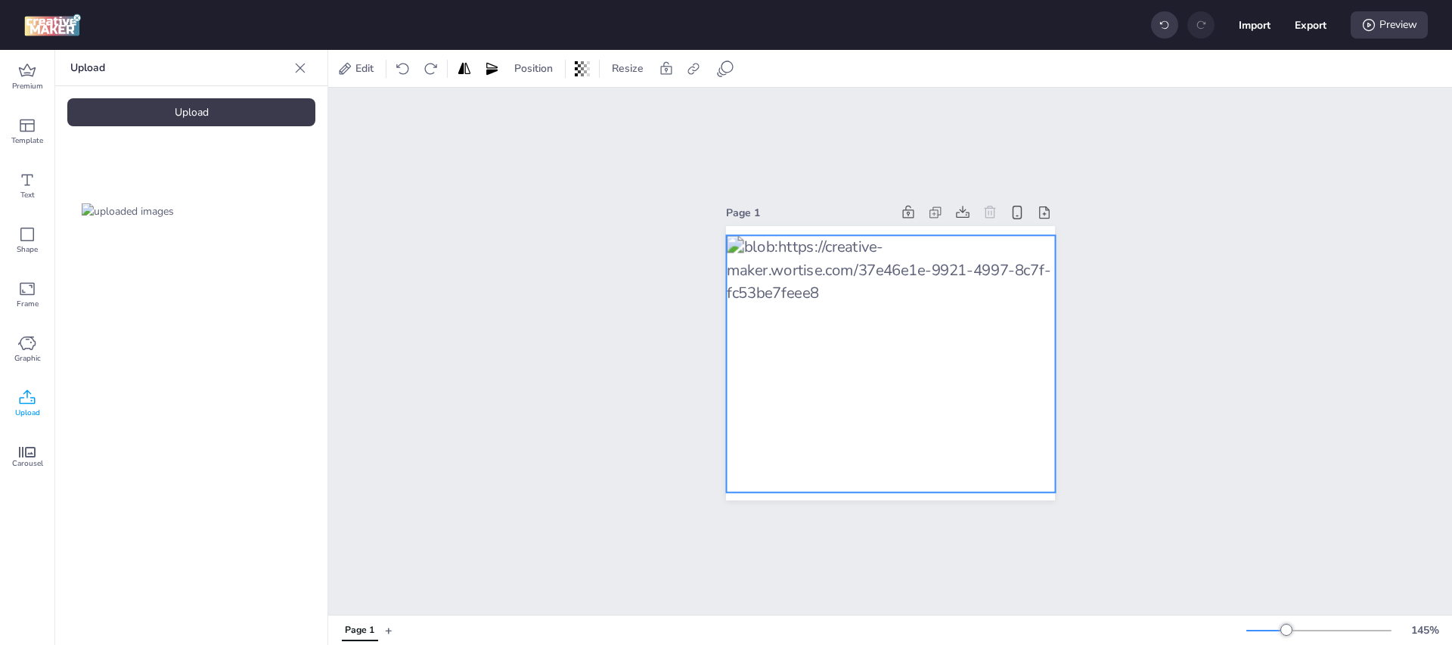
drag, startPoint x: 970, startPoint y: 383, endPoint x: 970, endPoint y: 392, distance: 8.4
click at [970, 392] on div at bounding box center [890, 364] width 329 height 257
click at [1165, 374] on div "Page 1" at bounding box center [890, 351] width 1124 height 527
click at [905, 271] on div at bounding box center [890, 364] width 329 height 257
click at [691, 67] on icon at bounding box center [692, 68] width 11 height 11
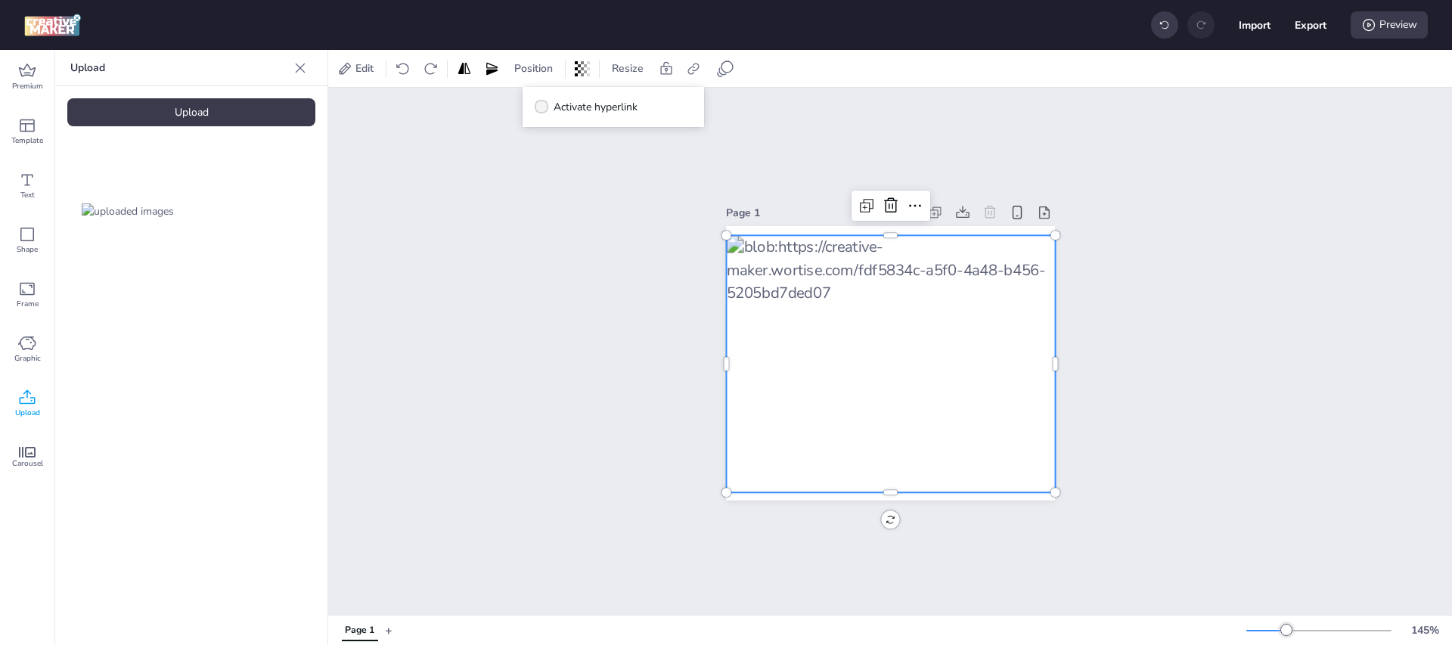
click at [598, 108] on span "Activate hyperlink" at bounding box center [596, 107] width 84 height 16
click at [544, 108] on input "Activate hyperlink" at bounding box center [539, 113] width 10 height 10
checkbox input "true"
click at [627, 174] on input "Type URL" at bounding box center [614, 180] width 138 height 16
paste input "[URL][DOMAIN_NAME]"
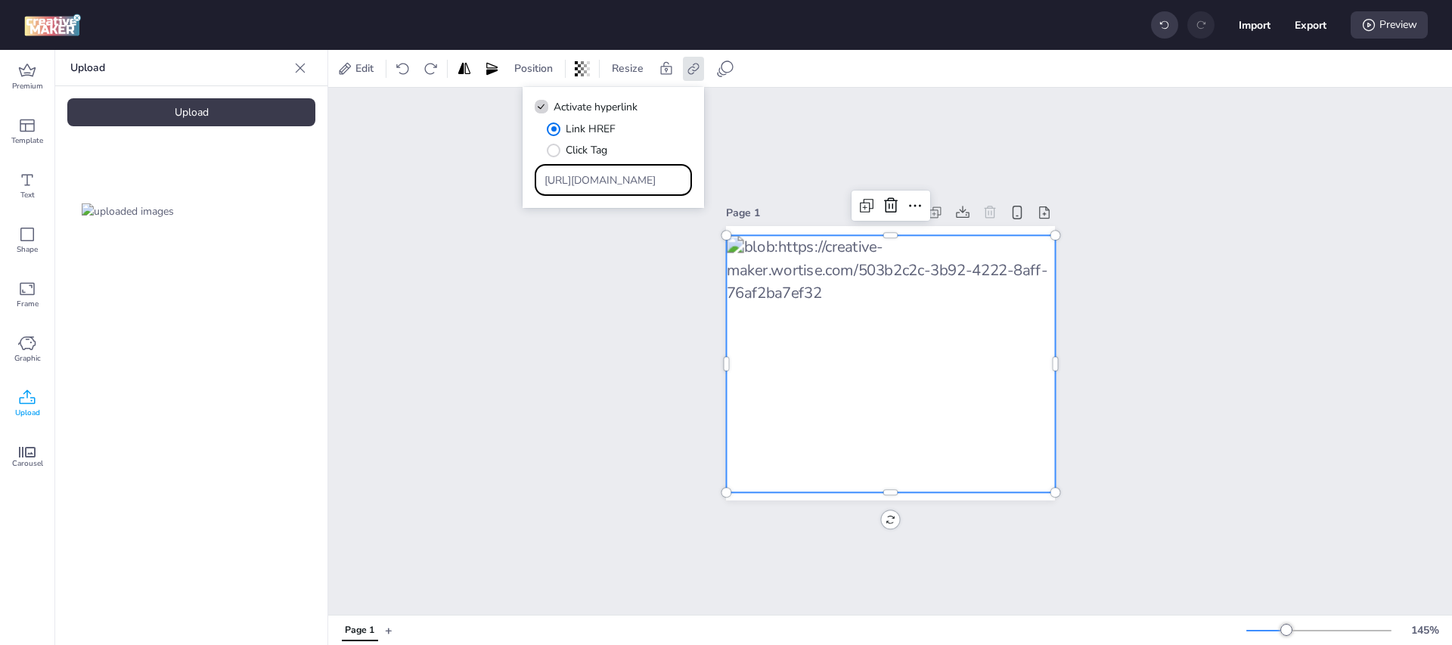
drag, startPoint x: 589, startPoint y: 174, endPoint x: 377, endPoint y: 172, distance: 211.8
click at [377, 172] on body "Import Export Preview Premium Template Text Shape Frame Graphic Upload Carousel…" at bounding box center [726, 322] width 1452 height 645
type input "[URL][DOMAIN_NAME]"
drag, startPoint x: 618, startPoint y: 175, endPoint x: 857, endPoint y: 188, distance: 239.3
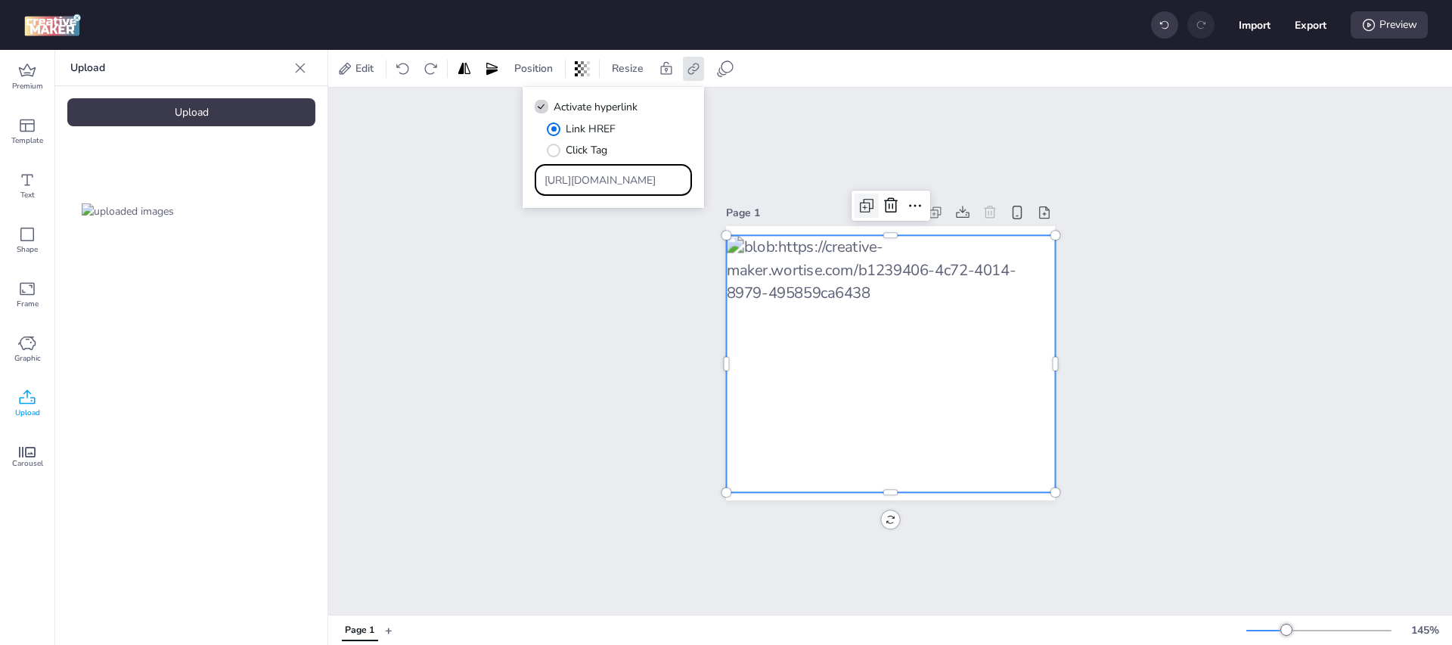
click at [857, 188] on body "Import Export Preview Premium Template Text Shape Frame Graphic Upload Carousel…" at bounding box center [726, 322] width 1452 height 645
click at [636, 178] on input "[URL][DOMAIN_NAME]" at bounding box center [614, 180] width 138 height 16
drag, startPoint x: 579, startPoint y: 176, endPoint x: 868, endPoint y: 191, distance: 289.3
click at [868, 191] on body "Import Export Preview Premium Template Text Shape Frame Graphic Upload Carousel…" at bounding box center [726, 322] width 1452 height 645
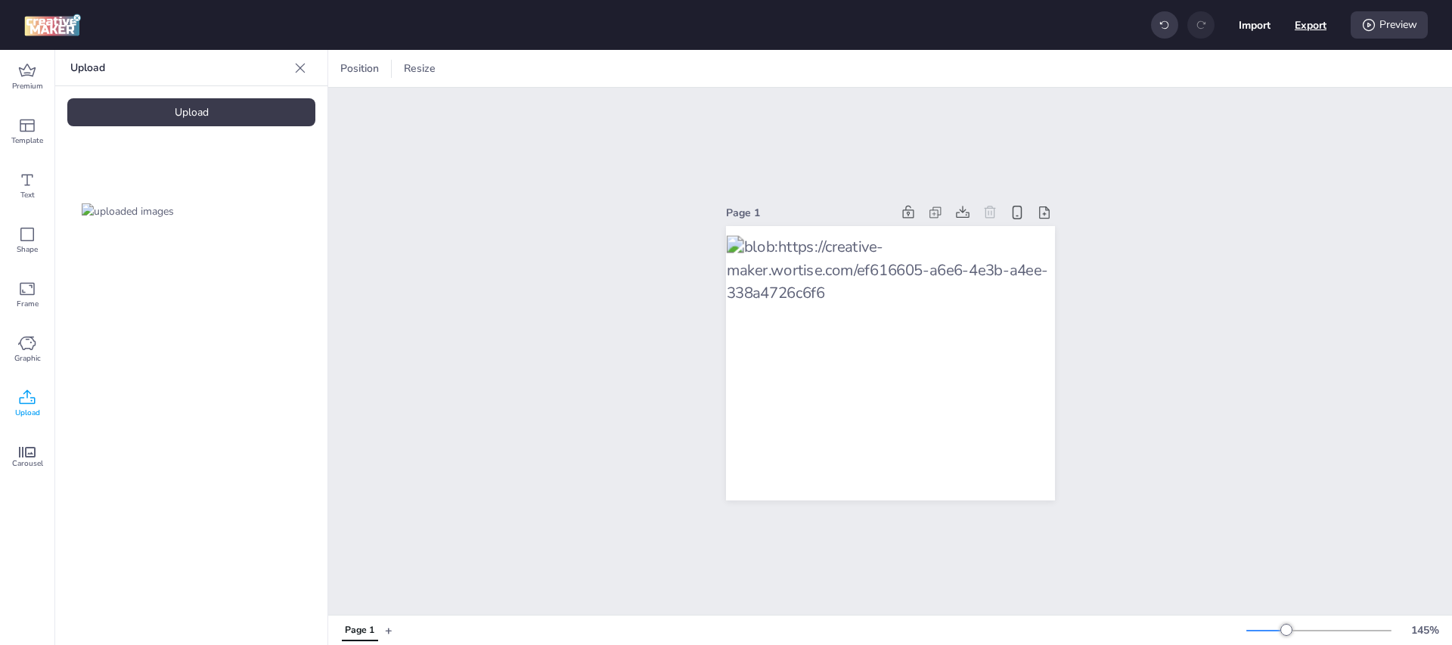
click at [1308, 27] on button "Export" at bounding box center [1311, 25] width 32 height 32
select select "html"
click at [1239, 129] on button "Download" at bounding box center [1243, 122] width 142 height 30
